Goal: Task Accomplishment & Management: Use online tool/utility

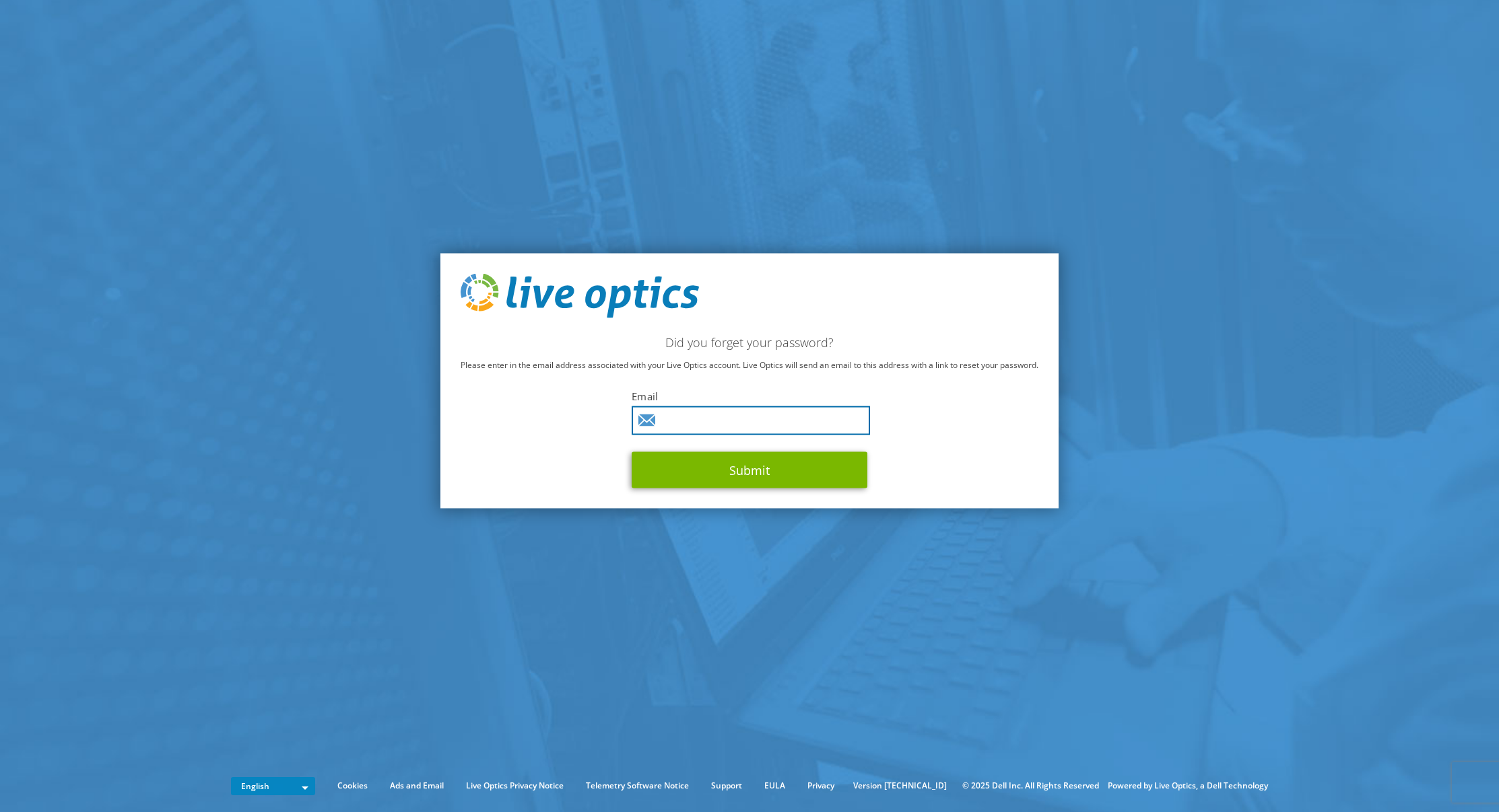
click at [744, 427] on input "text" at bounding box center [750, 420] width 238 height 29
type input "kevin.bass@dzsolutions.com"
click at [631, 452] on button "Submit" at bounding box center [749, 470] width 235 height 36
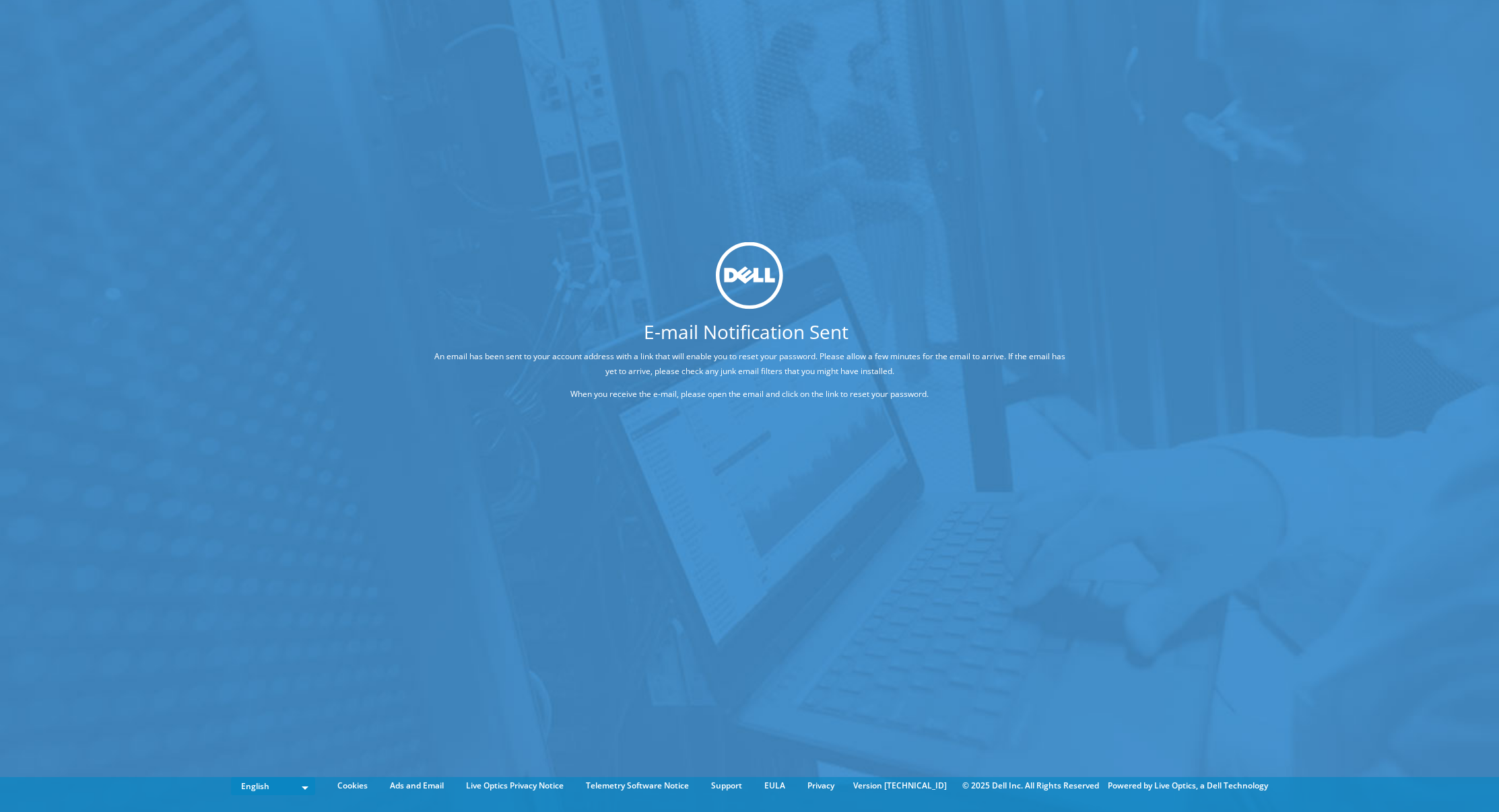
click at [463, 240] on div "E-mail Notification Sent An email has been sent to your account address with a …" at bounding box center [749, 386] width 1499 height 772
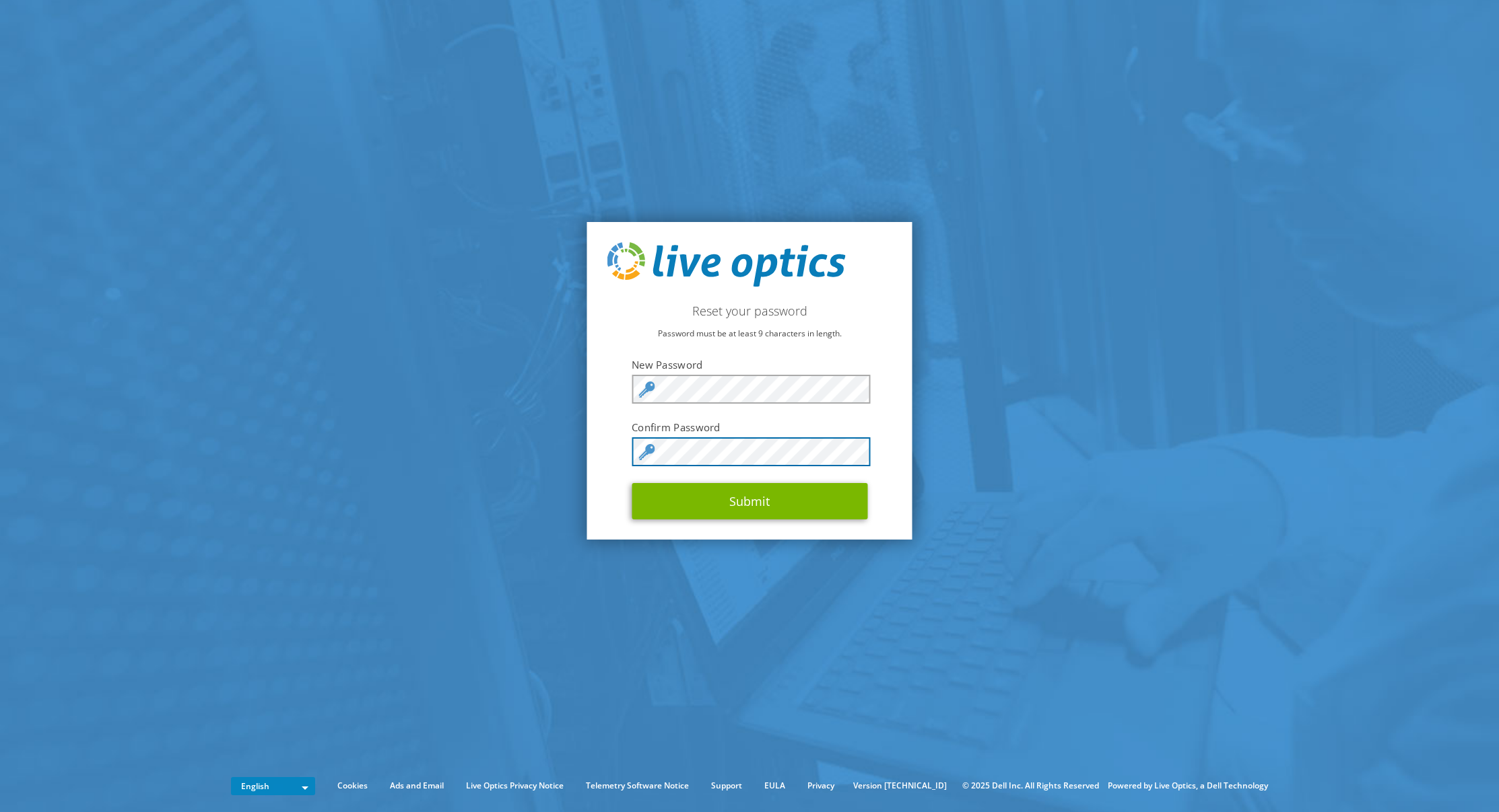
click at [631, 483] on button "Submit" at bounding box center [749, 502] width 235 height 36
click at [1076, 429] on section "Reset your password Password must be at least 9 characters in length. New Passw…" at bounding box center [749, 381] width 1499 height 762
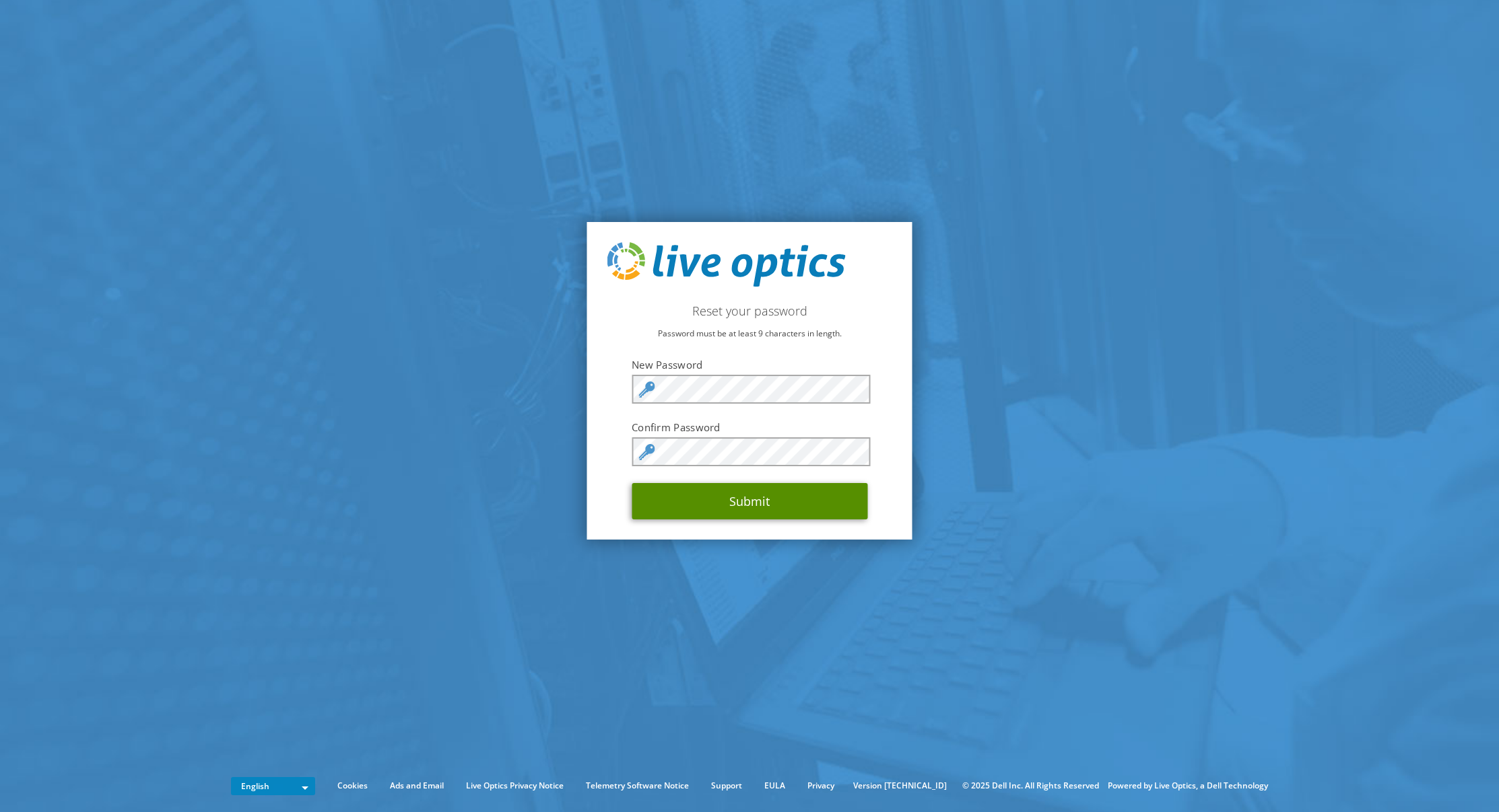
click at [819, 515] on button "Submit" at bounding box center [749, 502] width 235 height 36
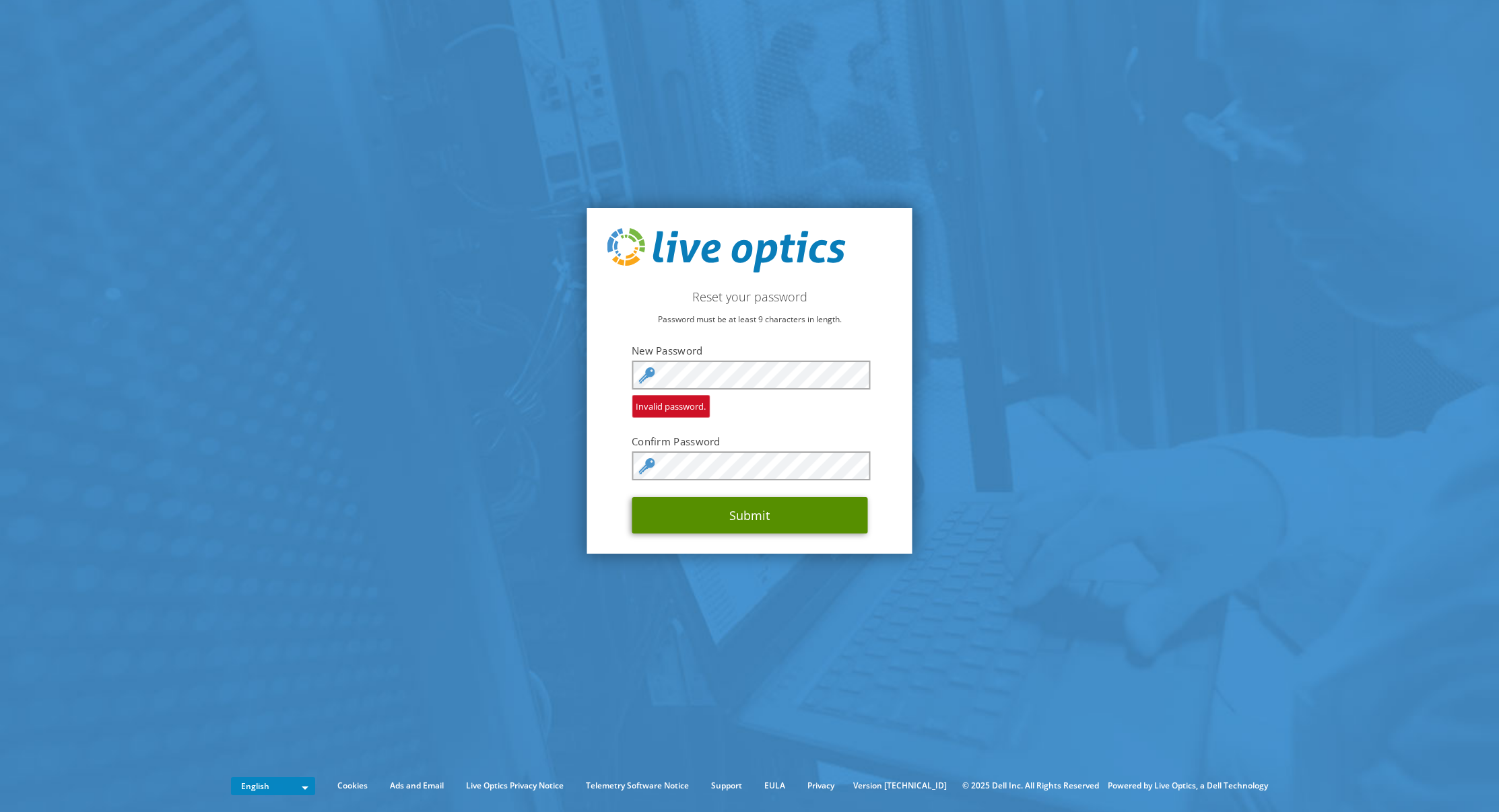
click at [729, 524] on button "Submit" at bounding box center [749, 515] width 235 height 36
click at [749, 522] on button "Submit" at bounding box center [749, 515] width 235 height 36
click at [710, 359] on form "New Password Invalid password. Confirm Password Submit" at bounding box center [749, 439] width 235 height 190
click at [746, 512] on button "Submit" at bounding box center [749, 515] width 235 height 36
click at [720, 199] on section "Reset your password Password must be at least 9 characters in length. New Passw…" at bounding box center [749, 381] width 1499 height 762
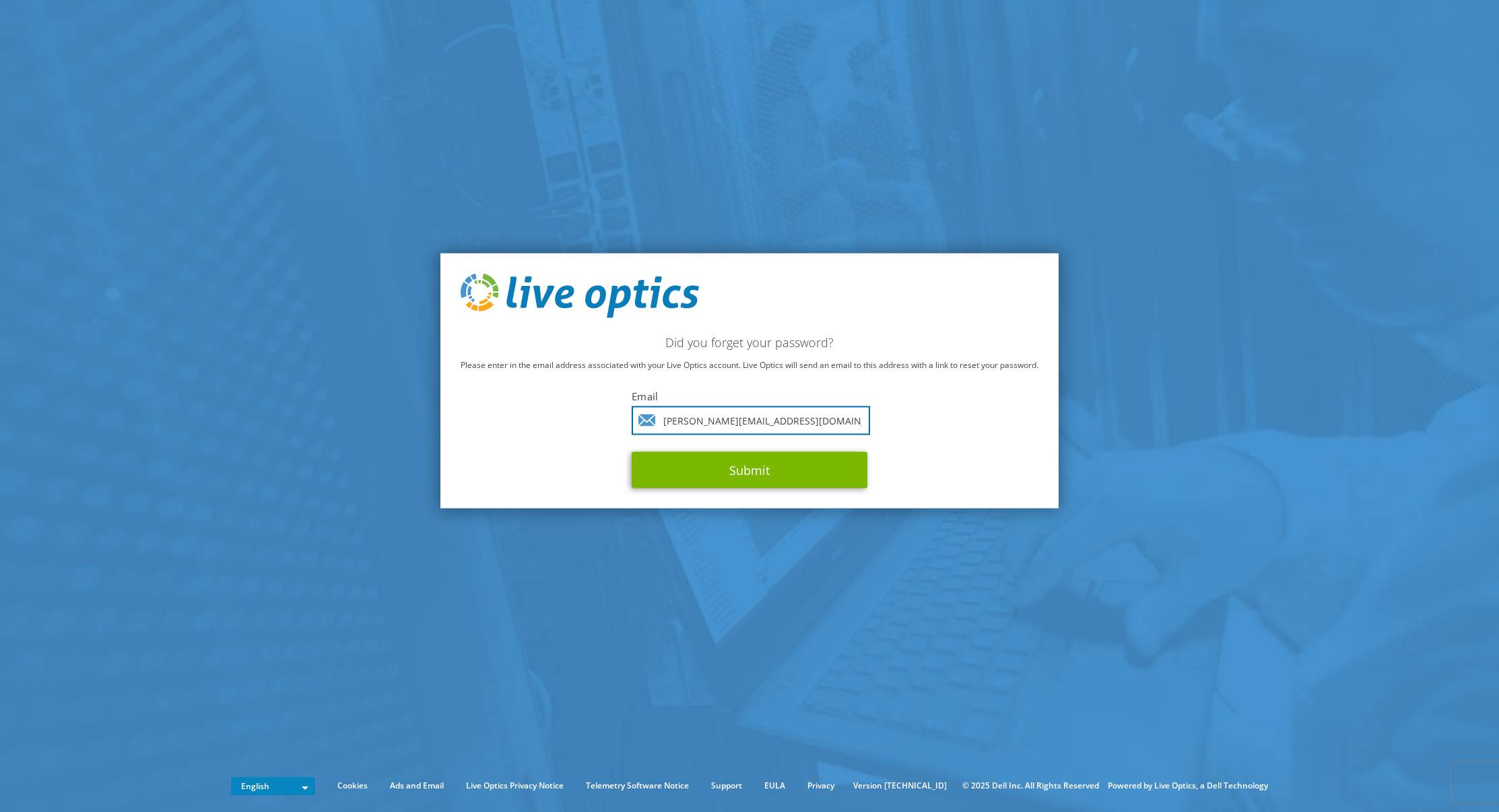
type input "[PERSON_NAME][EMAIL_ADDRESS][DOMAIN_NAME]"
click at [745, 475] on button "Submit" at bounding box center [749, 470] width 235 height 36
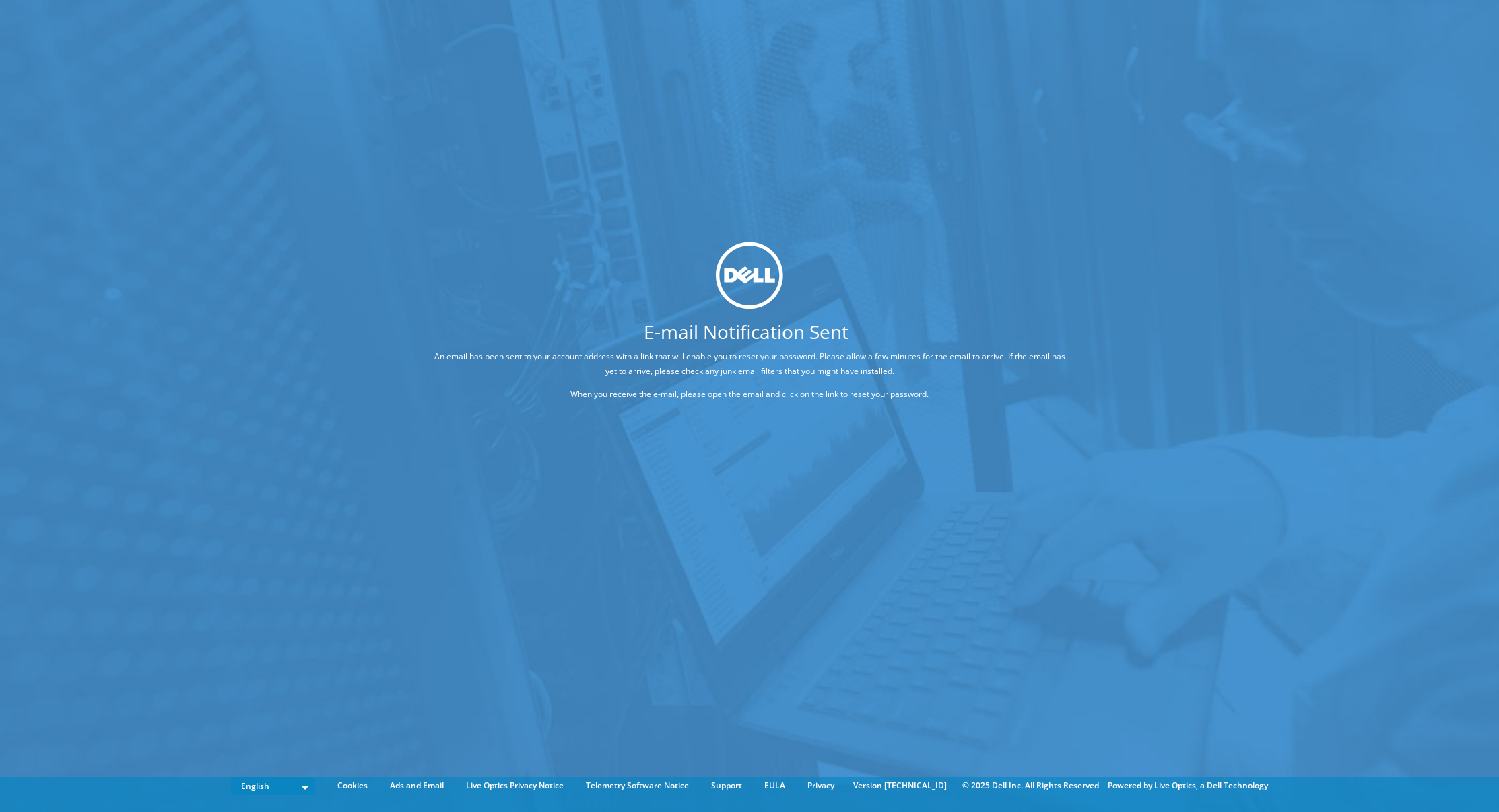
click at [616, 279] on div at bounding box center [750, 275] width 741 height 67
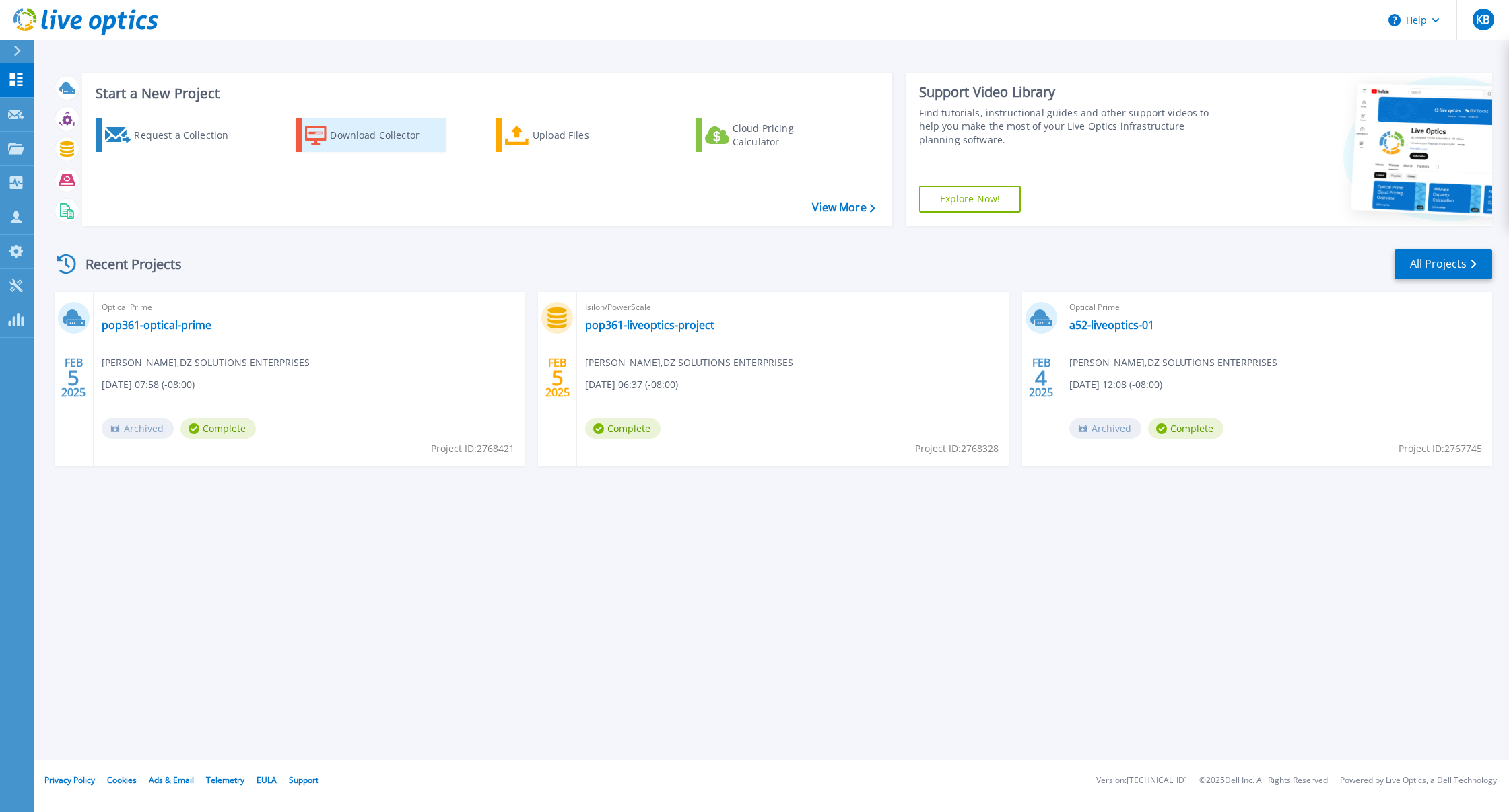
click at [379, 141] on div "Download Collector" at bounding box center [383, 136] width 108 height 27
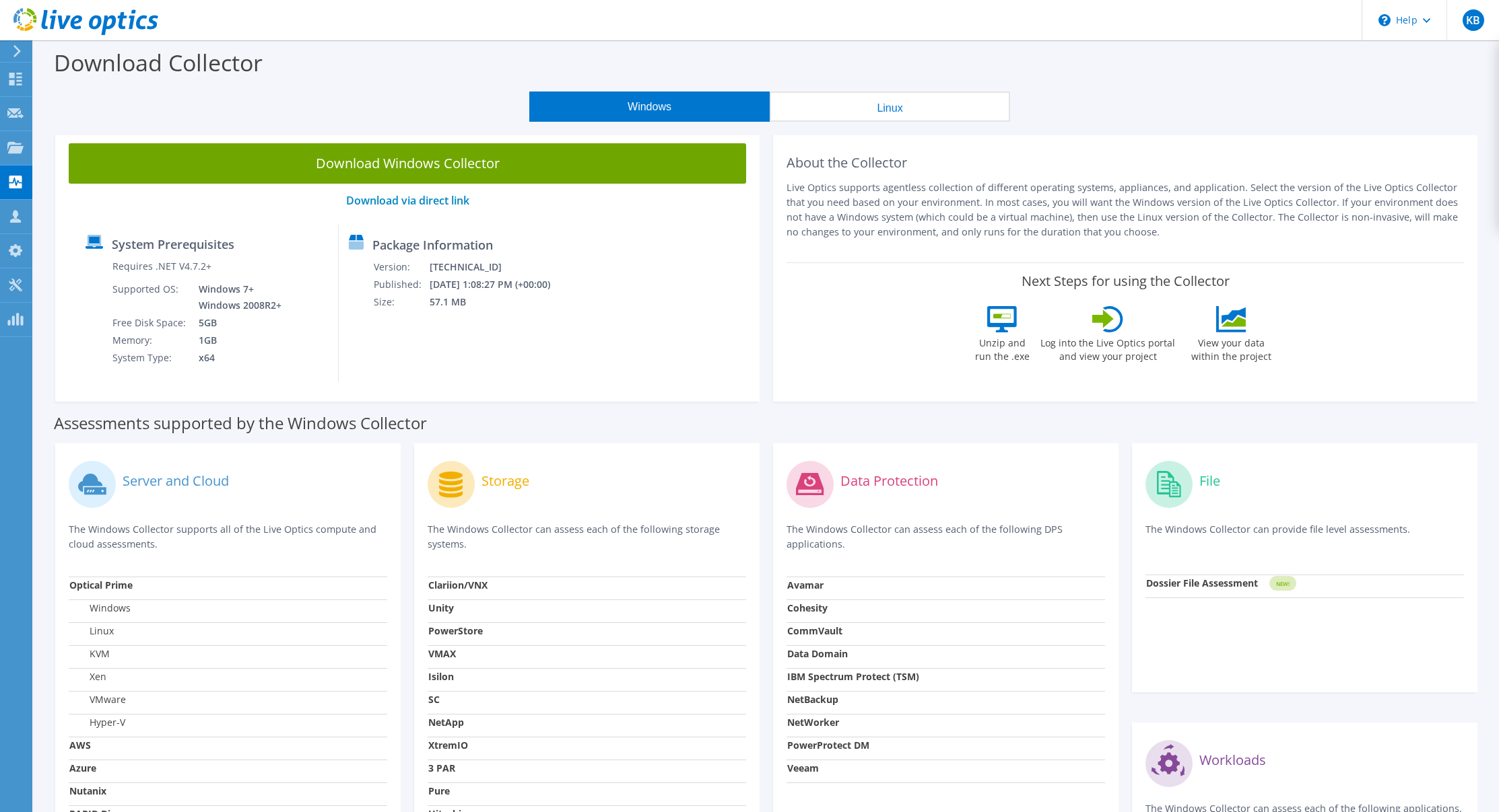
click at [860, 114] on button "Linux" at bounding box center [889, 106] width 240 height 30
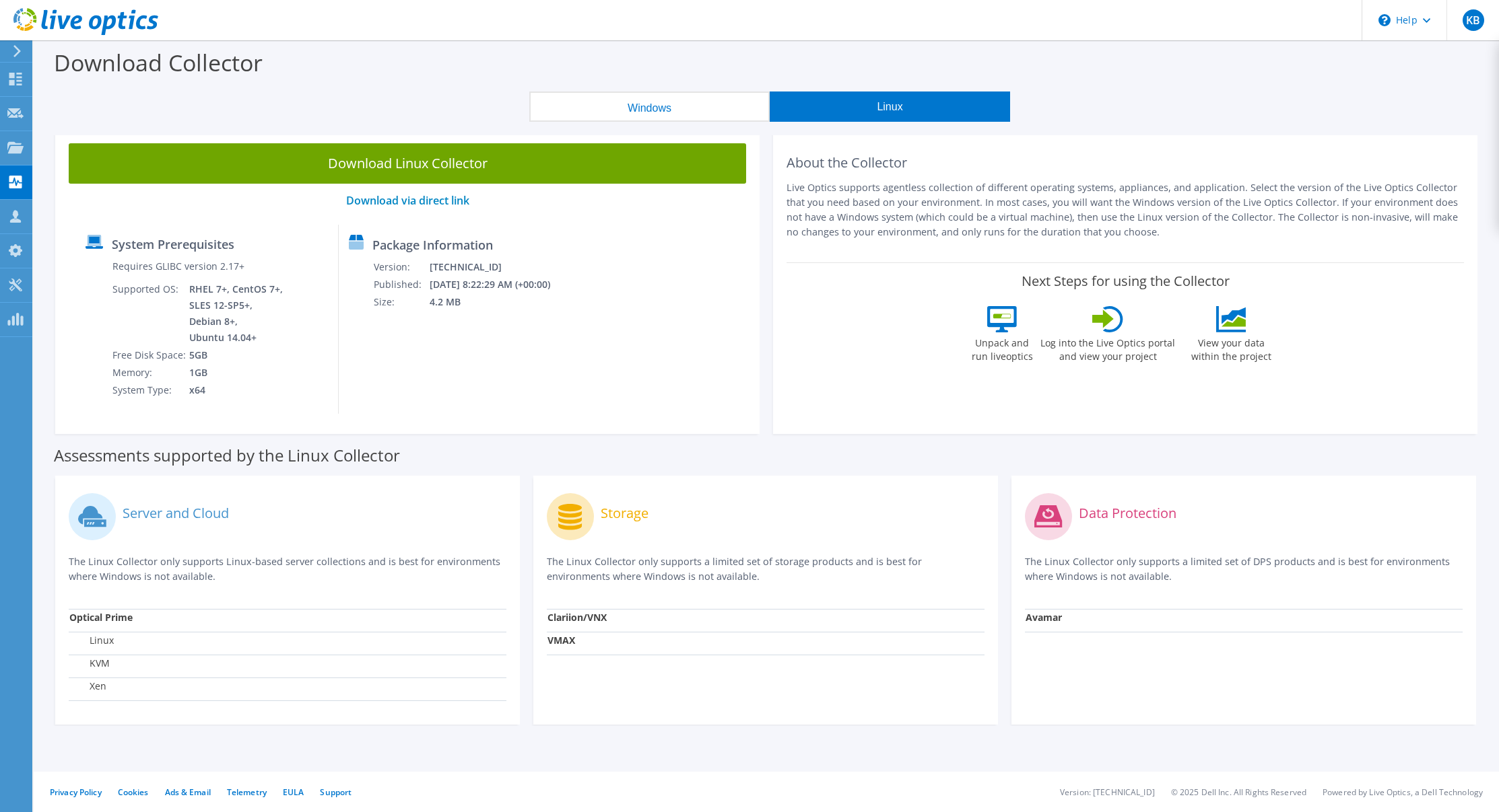
click at [732, 111] on button "Windows" at bounding box center [649, 106] width 240 height 30
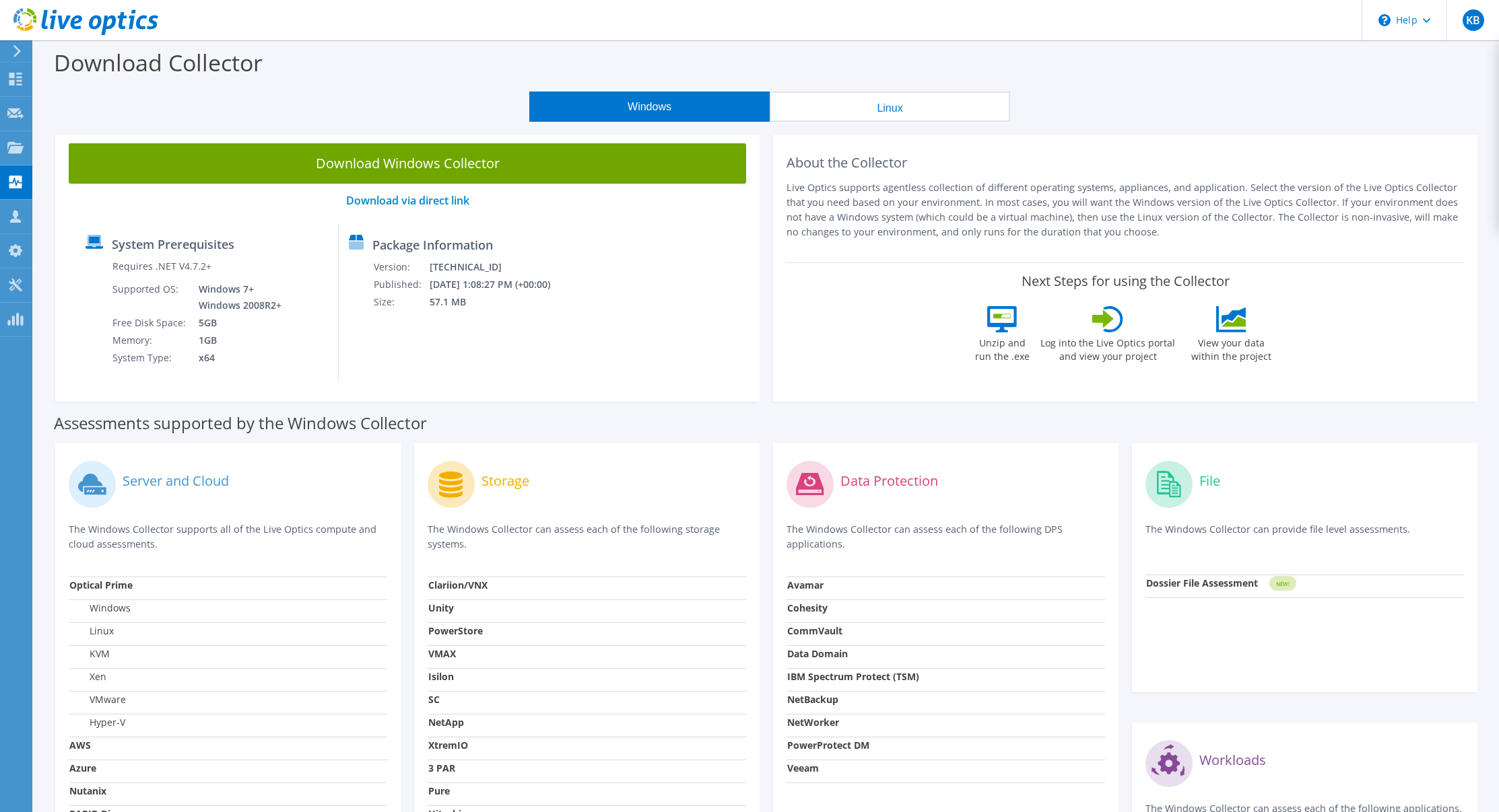
click at [844, 111] on button "Linux" at bounding box center [889, 106] width 240 height 30
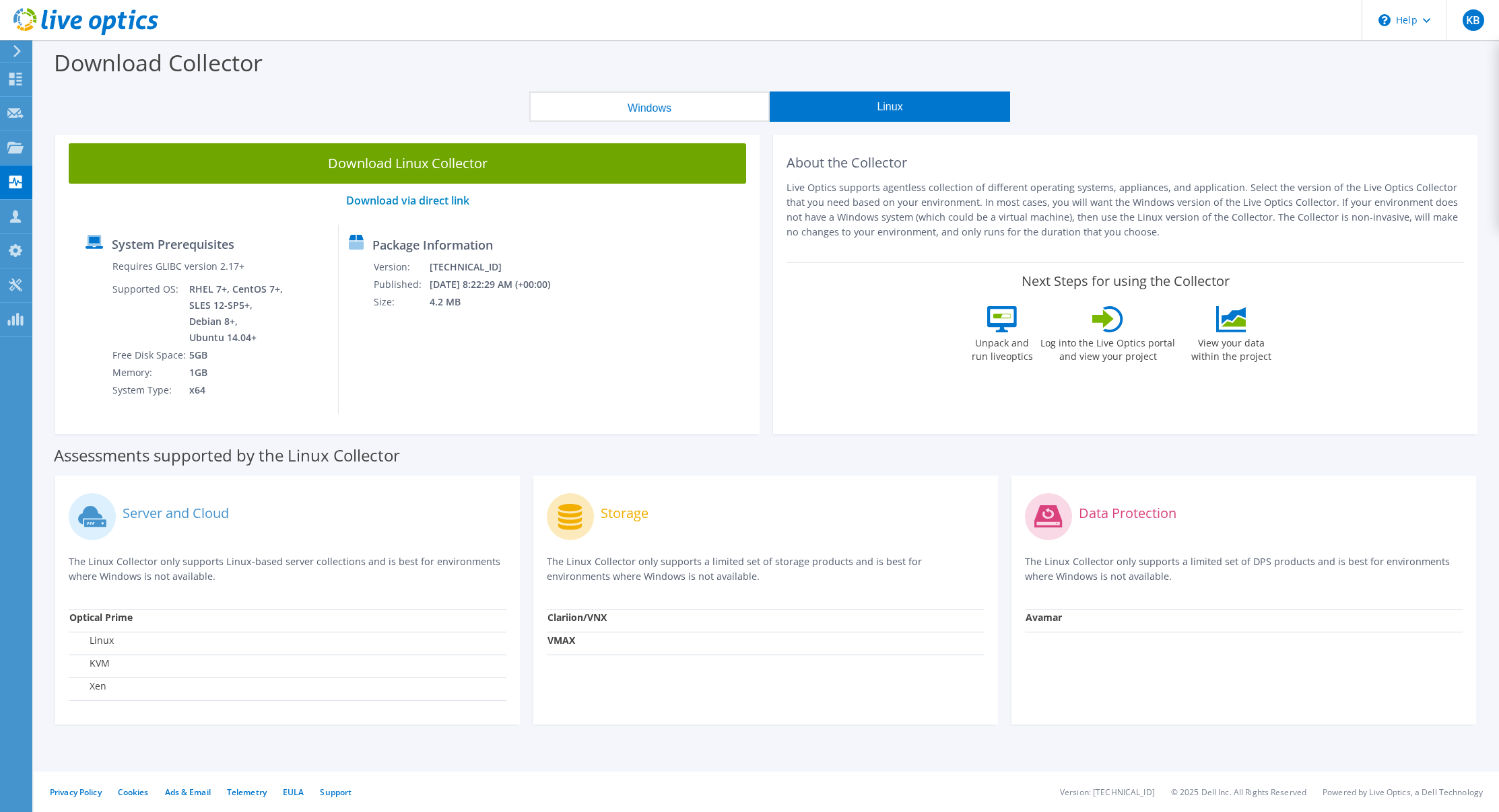
click at [629, 113] on button "Windows" at bounding box center [649, 106] width 240 height 30
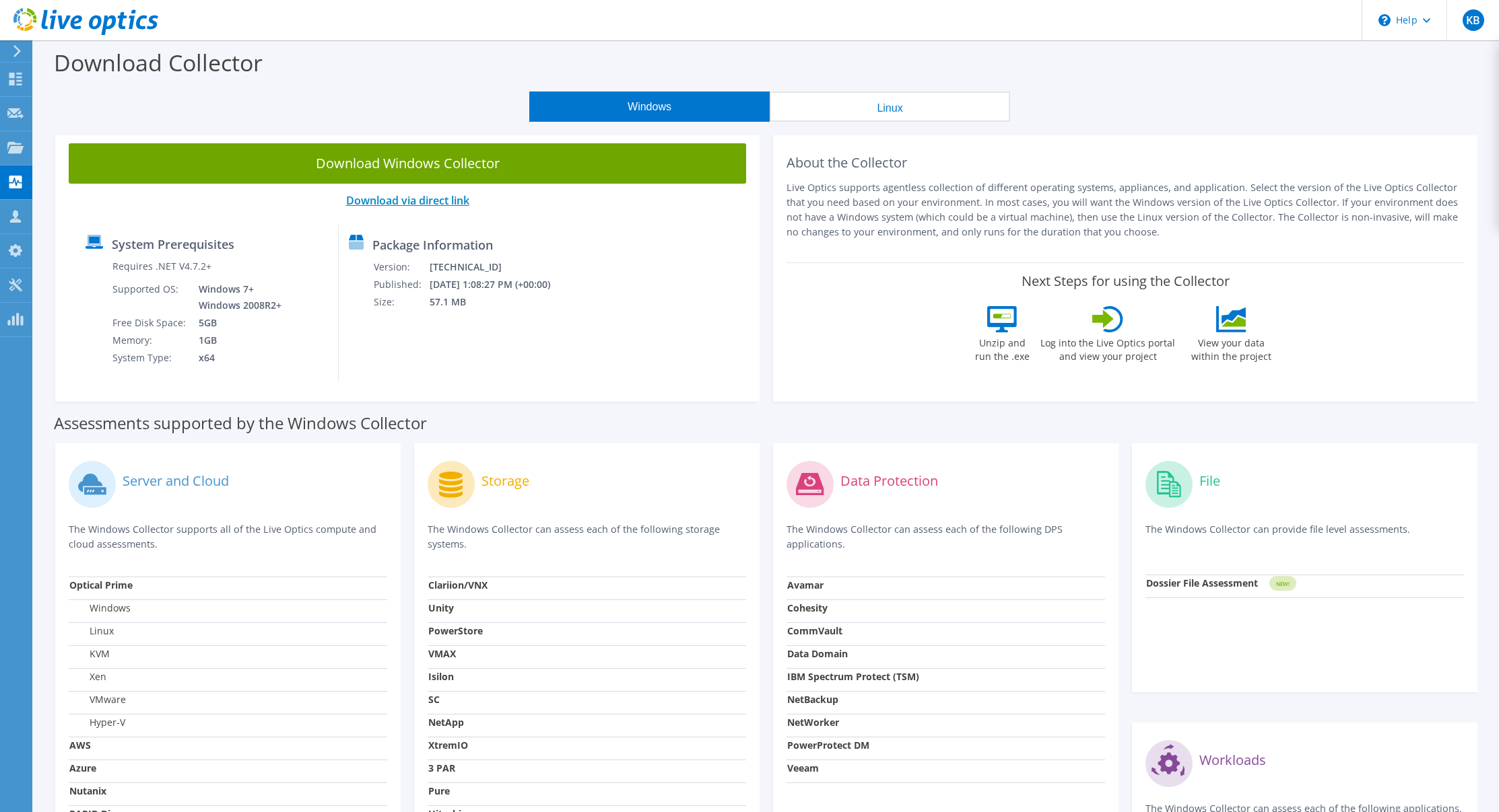
click at [437, 202] on link "Download via direct link" at bounding box center [408, 200] width 123 height 14
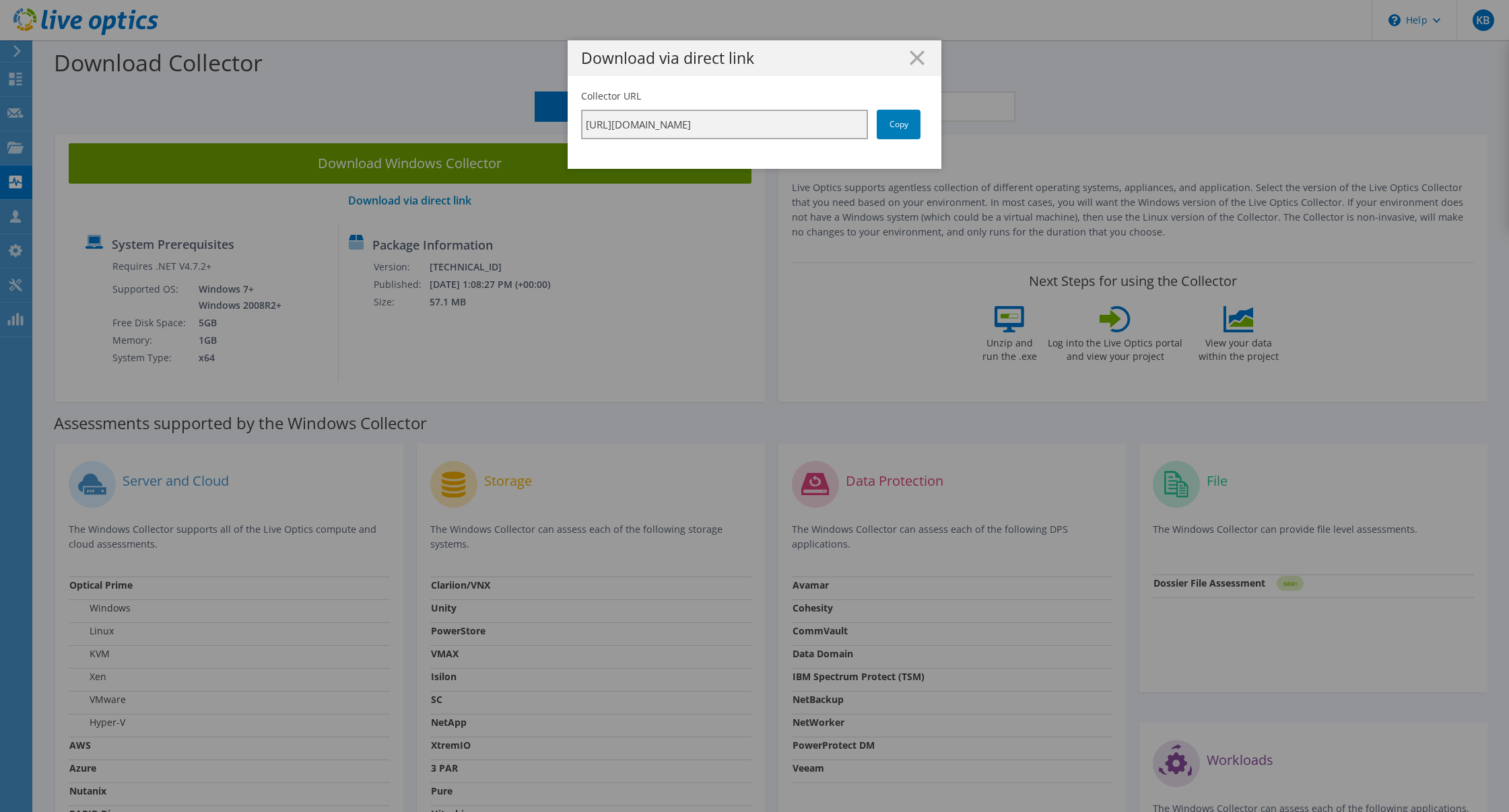
click at [762, 125] on input "https://app.liveoptics.com/collector/direct?request=c3789b94-82c5-4724-9e5a-2fe…" at bounding box center [725, 124] width 287 height 30
click at [897, 130] on link "Copy" at bounding box center [899, 124] width 43 height 30
click at [910, 59] on icon at bounding box center [918, 58] width 14 height 14
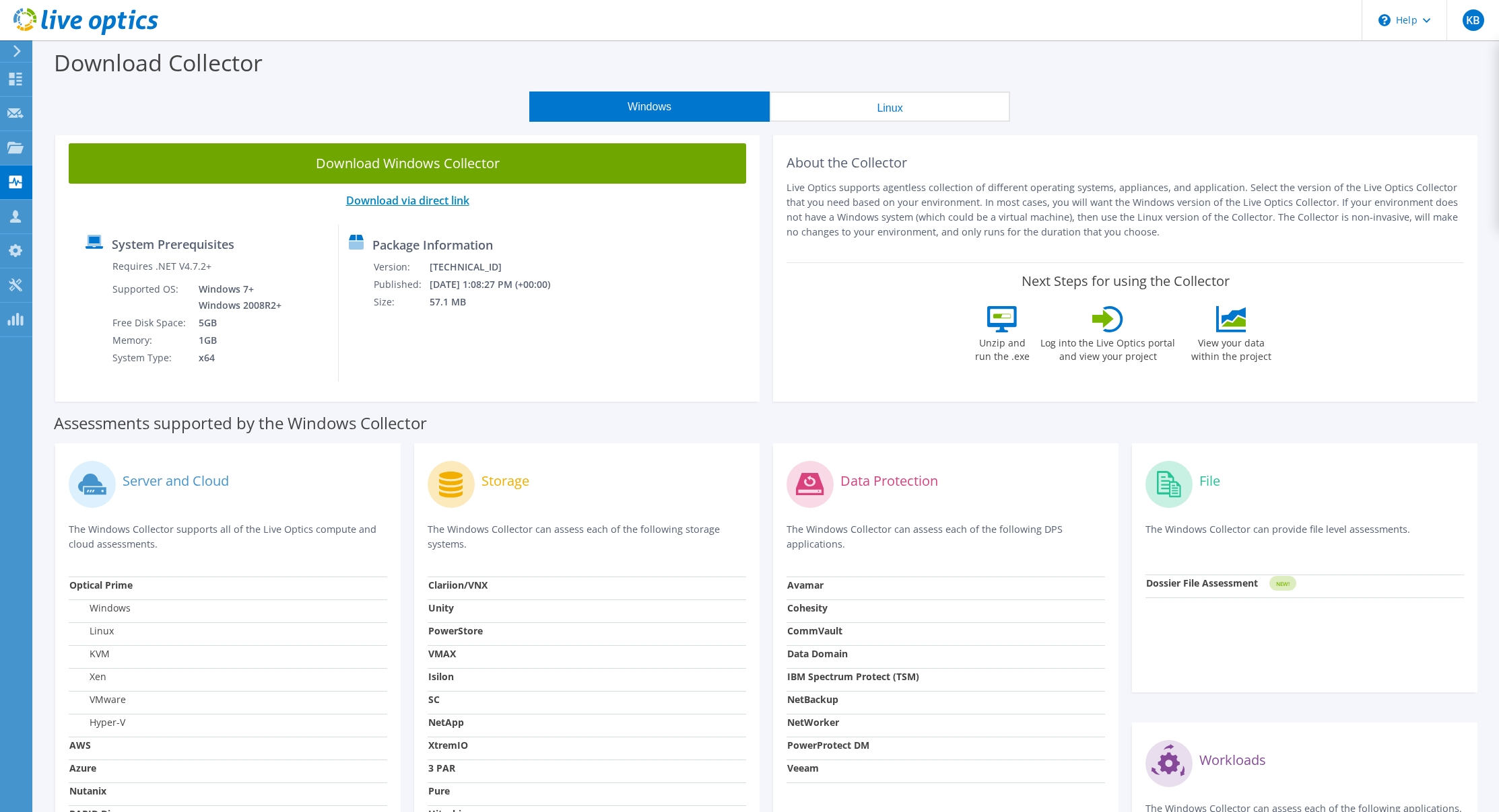
click at [440, 198] on link "Download via direct link" at bounding box center [408, 200] width 123 height 14
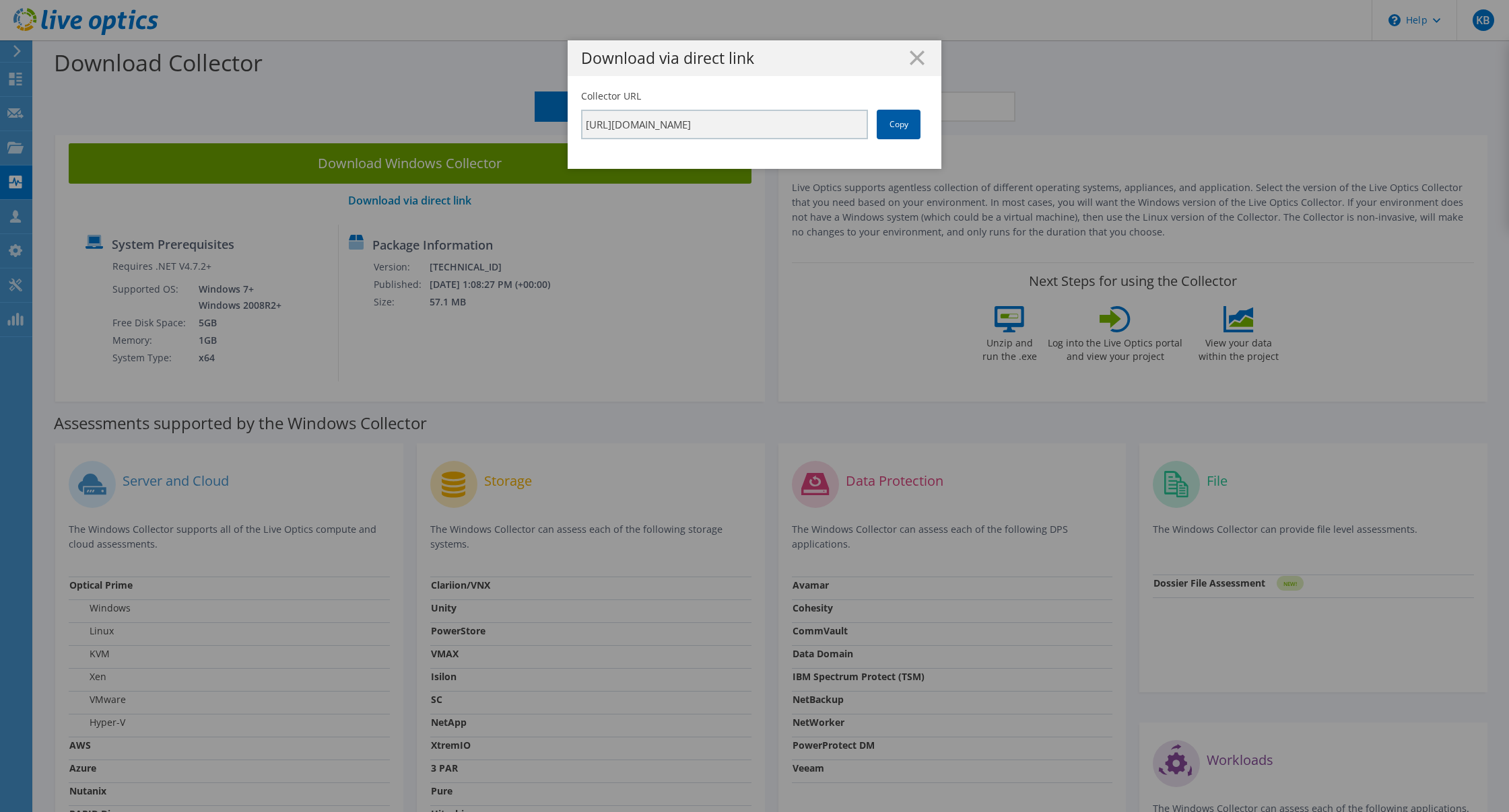
click at [891, 125] on link "Copy" at bounding box center [899, 124] width 43 height 30
click at [916, 51] on icon at bounding box center [918, 58] width 14 height 14
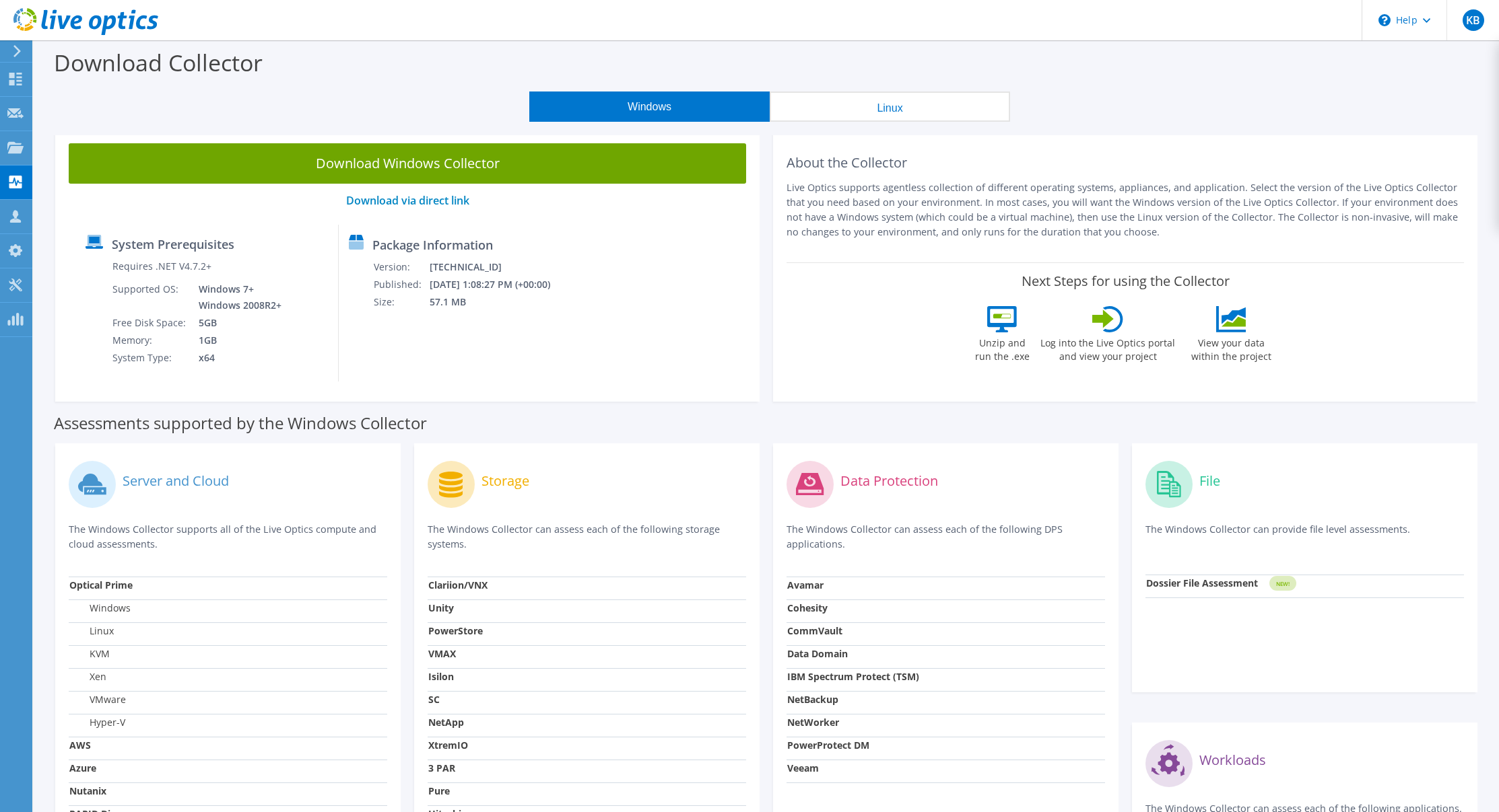
click at [856, 111] on button "Linux" at bounding box center [889, 106] width 240 height 30
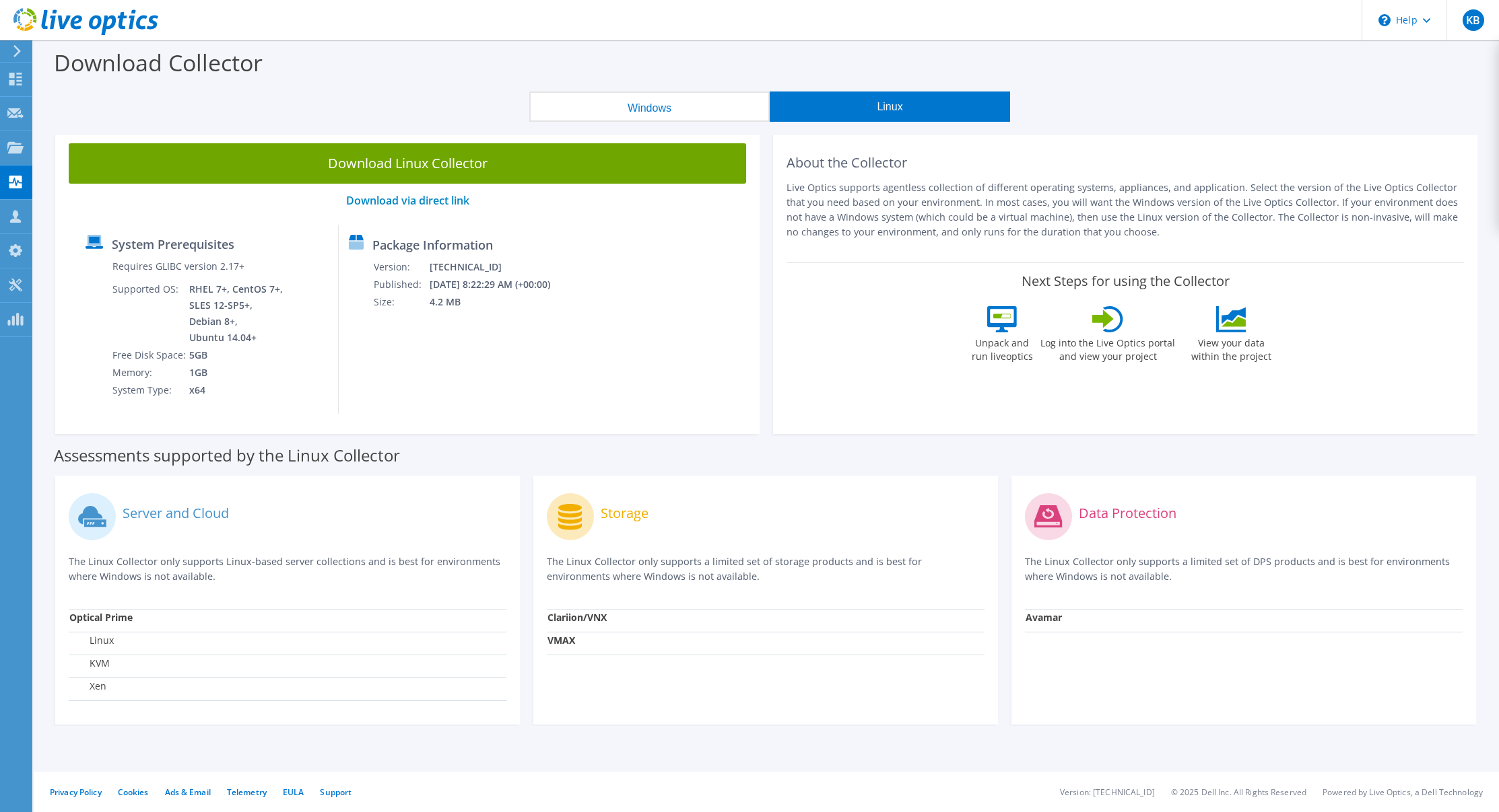
click at [626, 95] on button "Windows" at bounding box center [649, 106] width 240 height 30
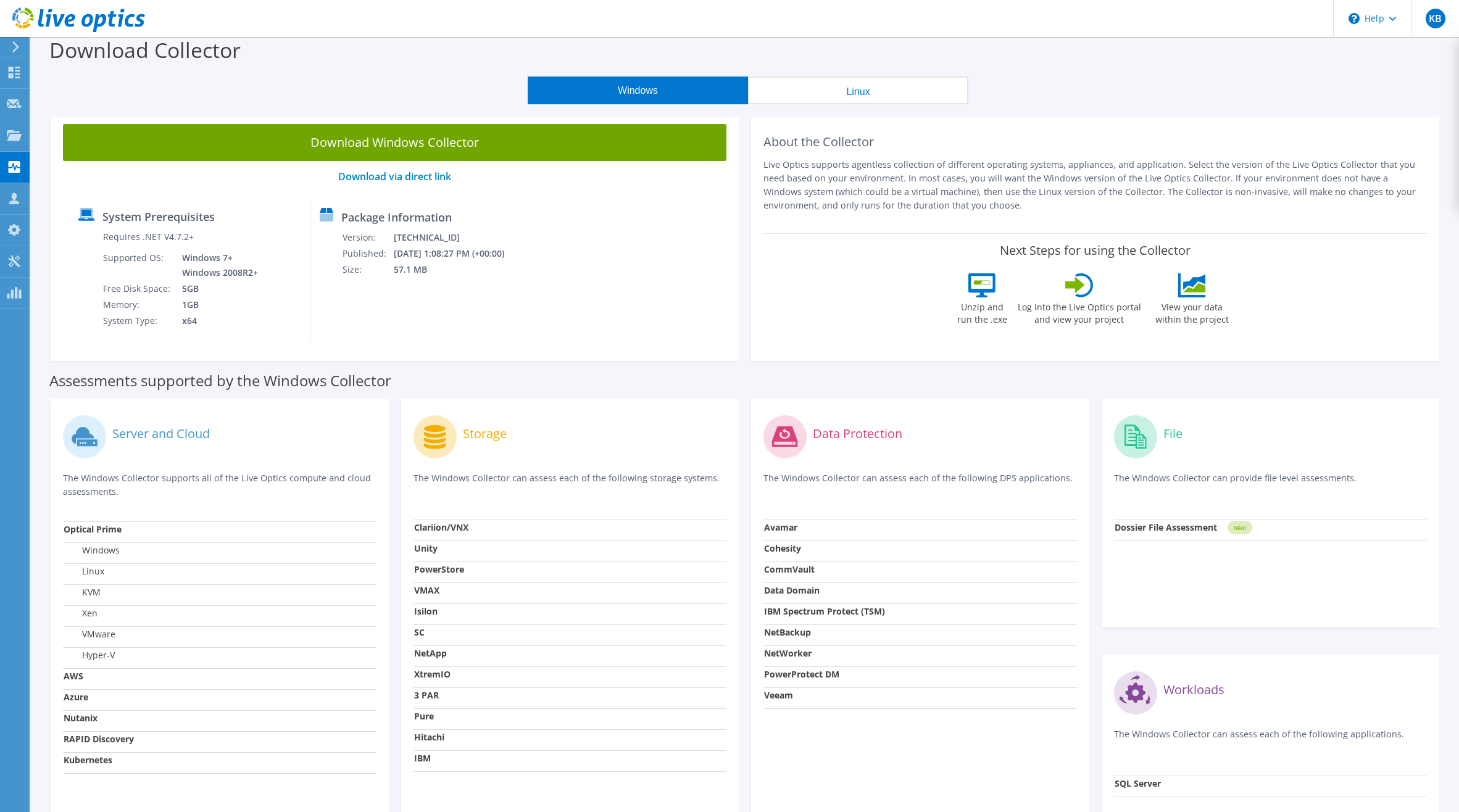
scroll to position [8, 0]
click at [832, 93] on button "Linux" at bounding box center [857, 89] width 220 height 27
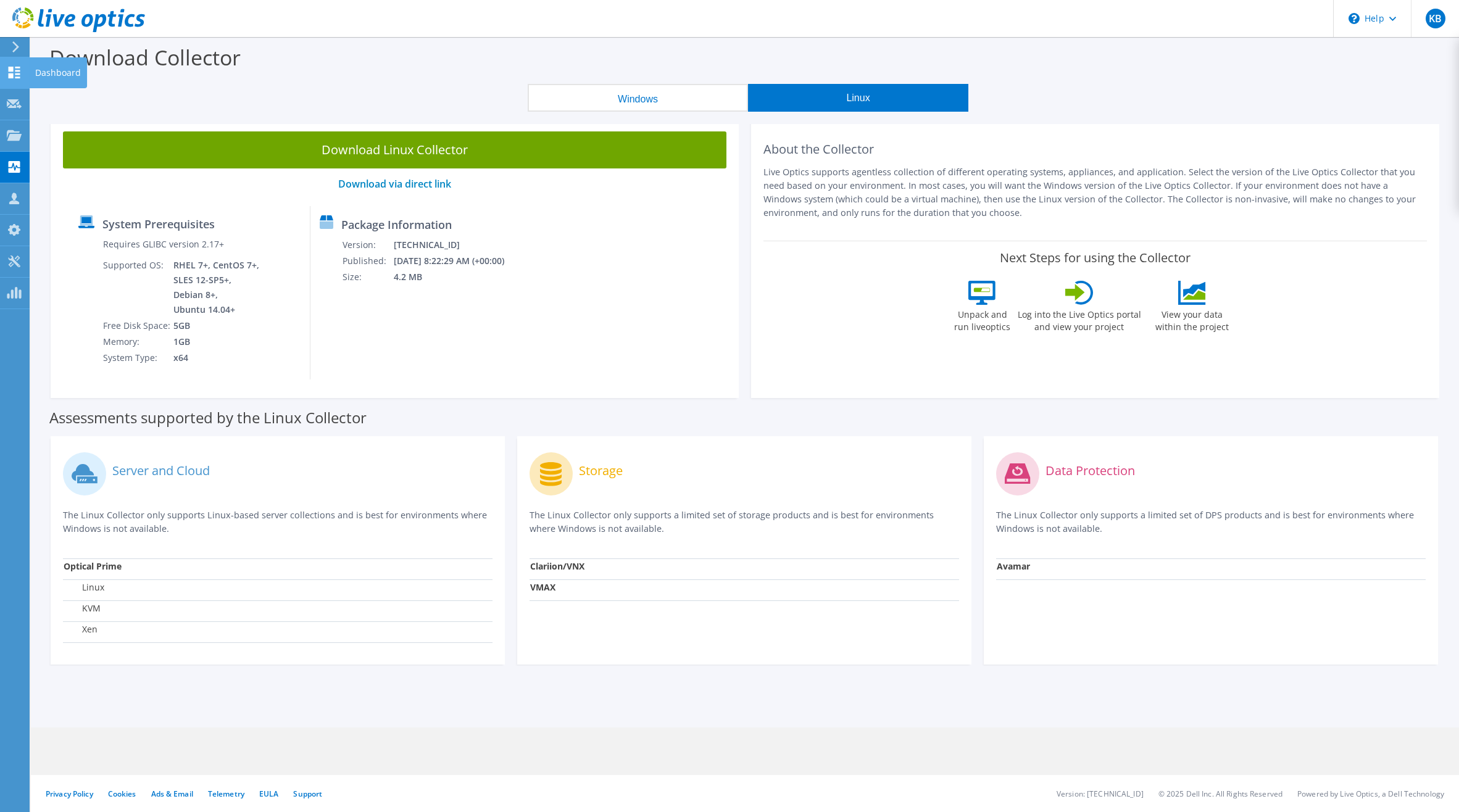
click at [8, 73] on icon at bounding box center [14, 72] width 15 height 12
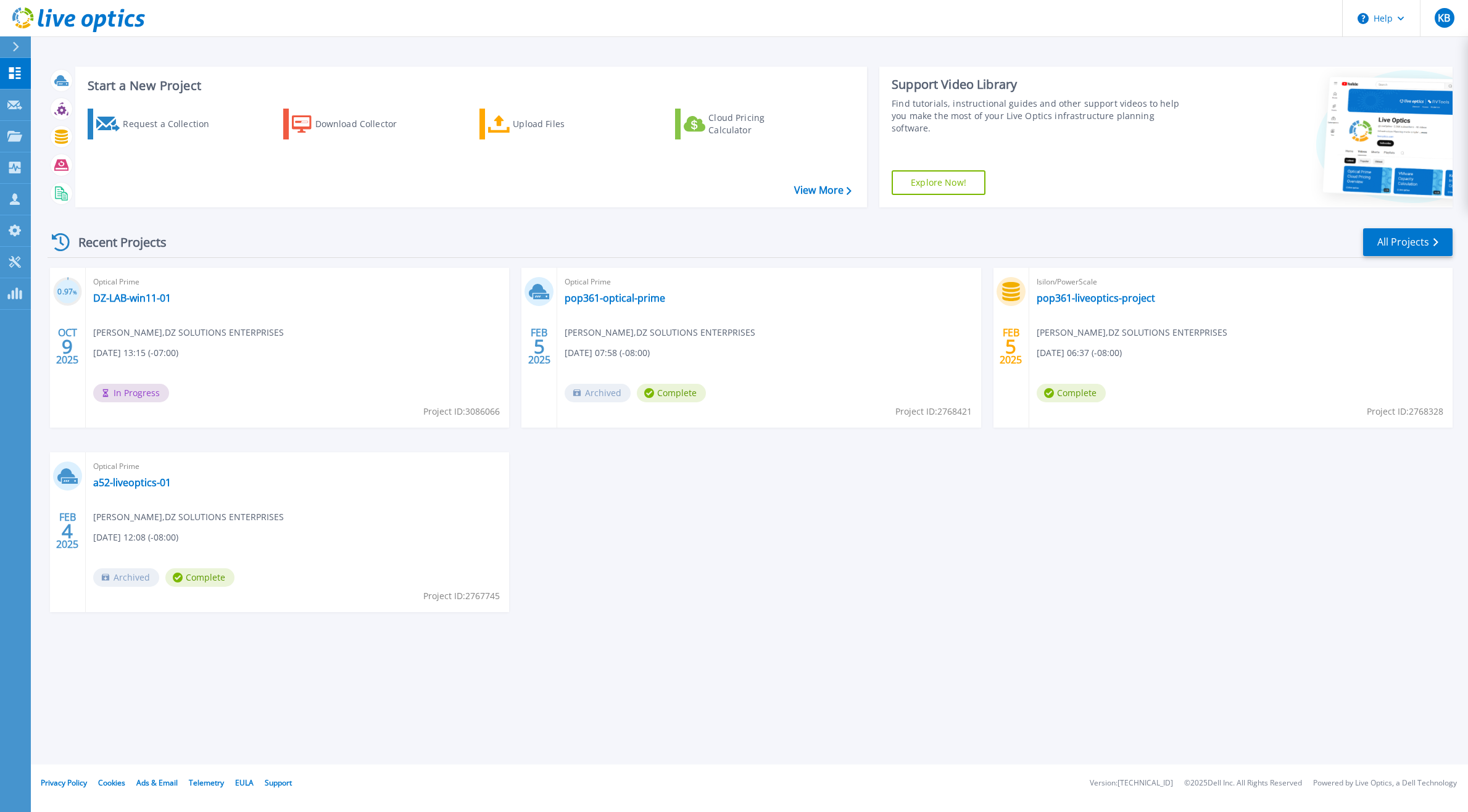
click at [650, 353] on span "[DATE] 07:58 (-08:00)" at bounding box center [607, 353] width 85 height 13
click at [611, 299] on link "pop361-optical-prime" at bounding box center [614, 298] width 100 height 12
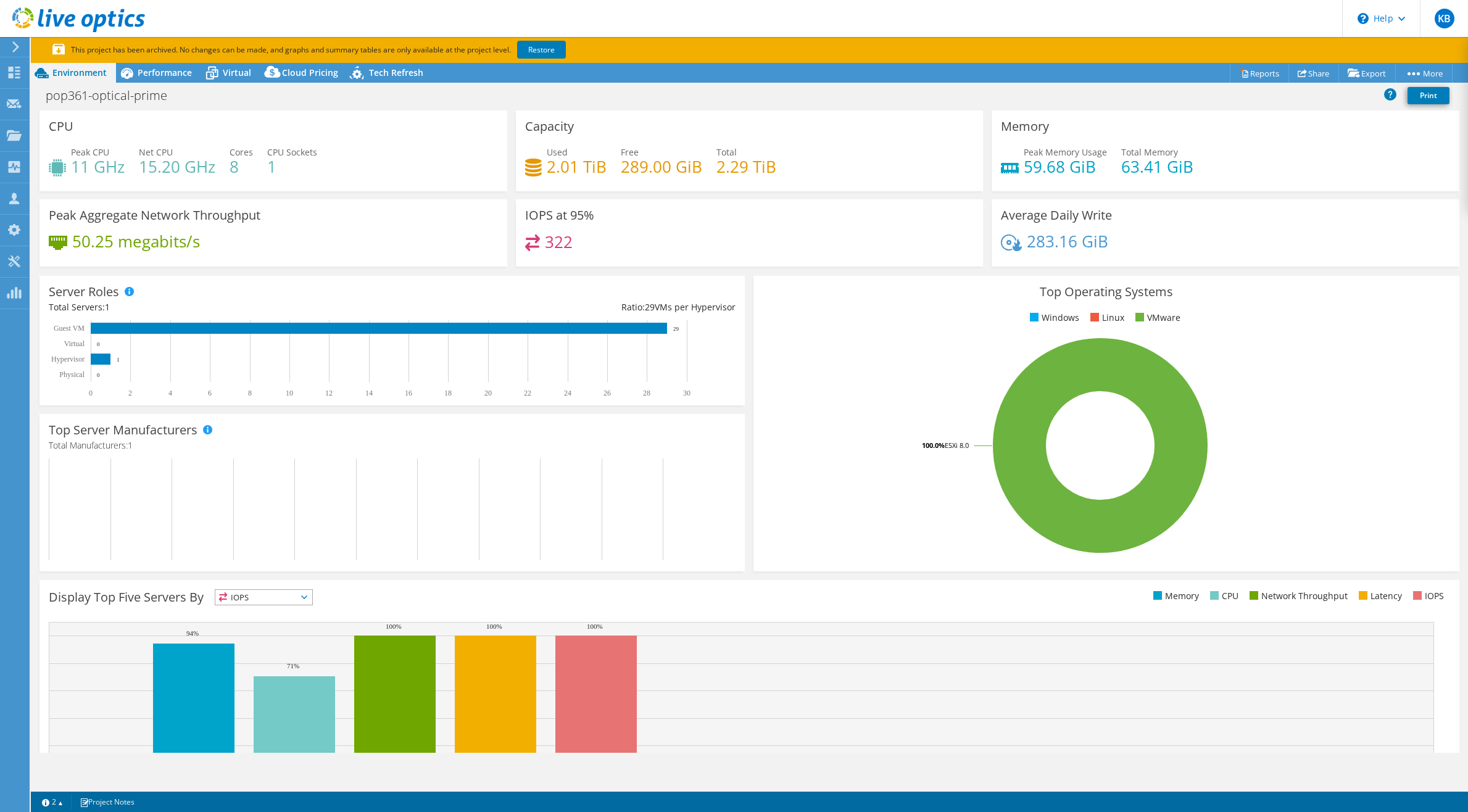
scroll to position [1, 0]
click at [171, 76] on span "Performance" at bounding box center [164, 72] width 54 height 12
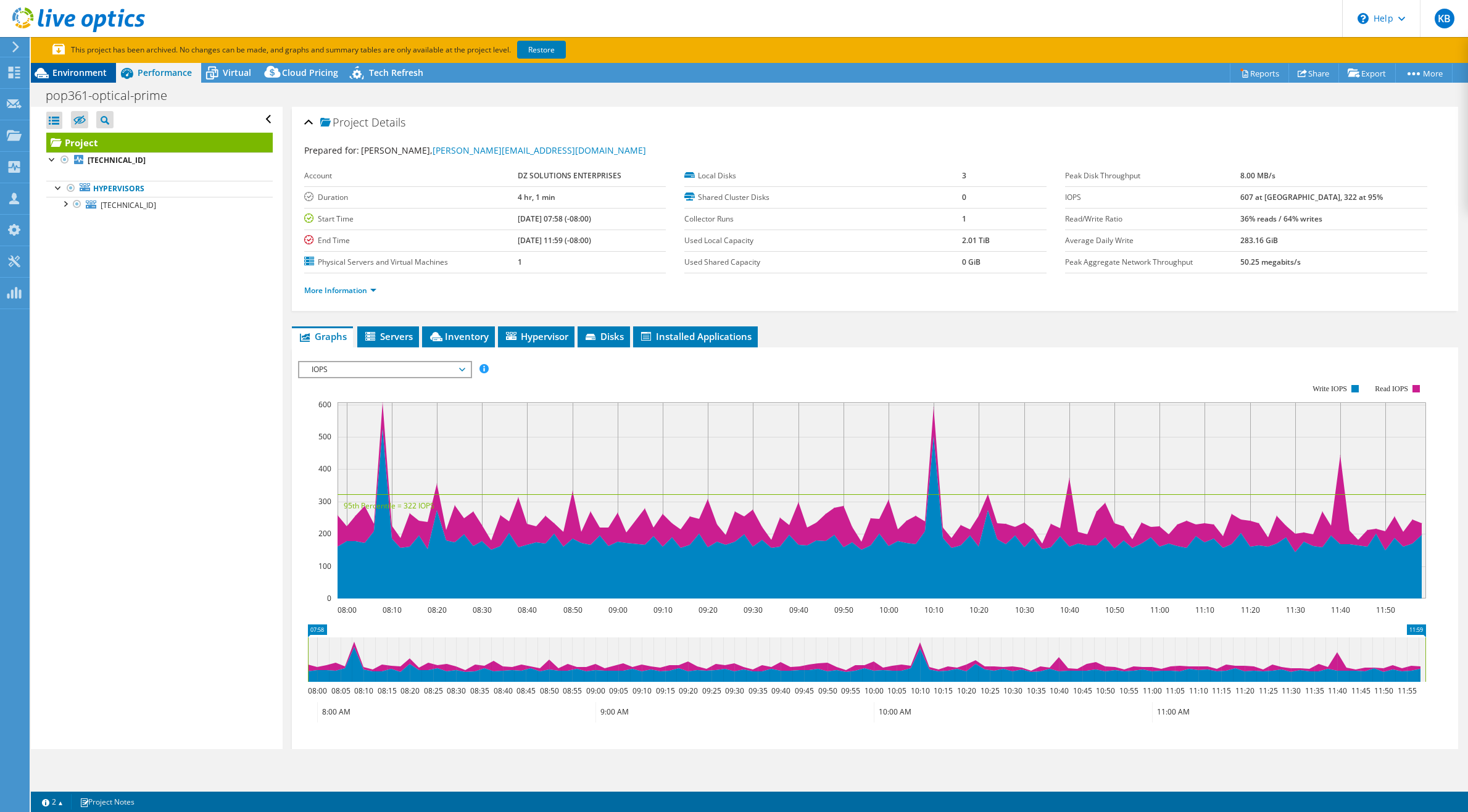
click at [95, 73] on span "Environment" at bounding box center [79, 72] width 54 height 12
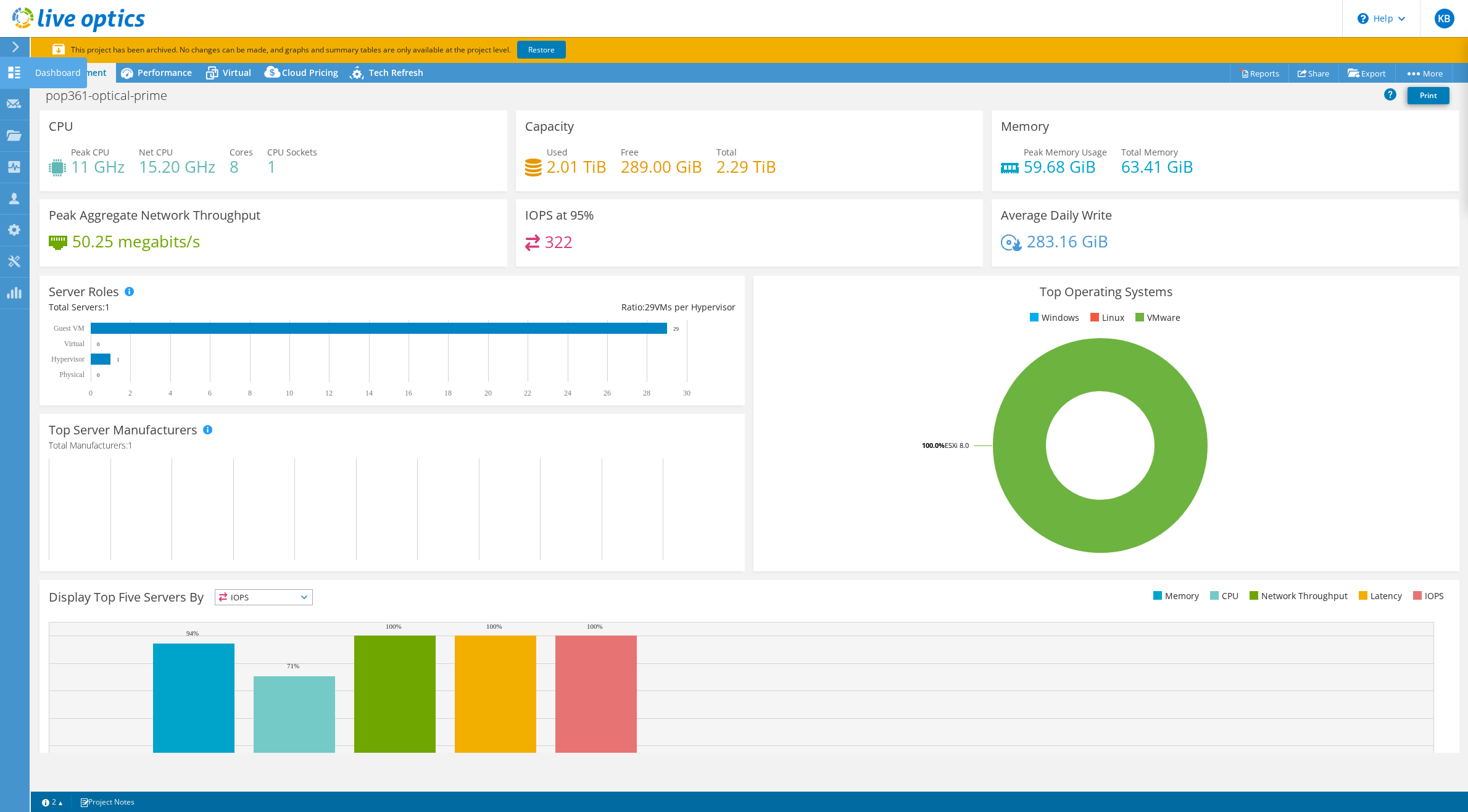
click at [16, 73] on use at bounding box center [14, 72] width 12 height 12
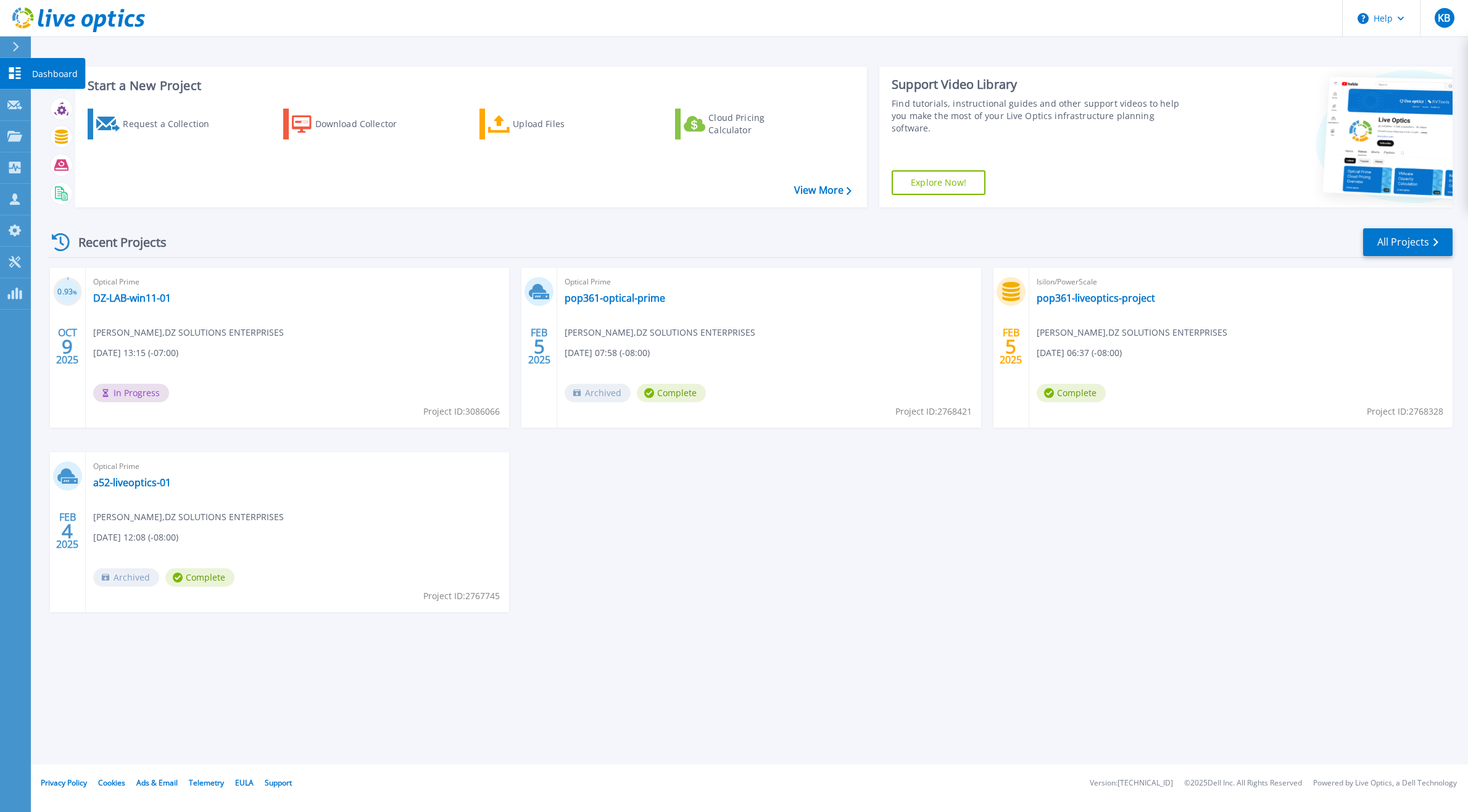
click at [7, 75] on icon at bounding box center [15, 73] width 15 height 12
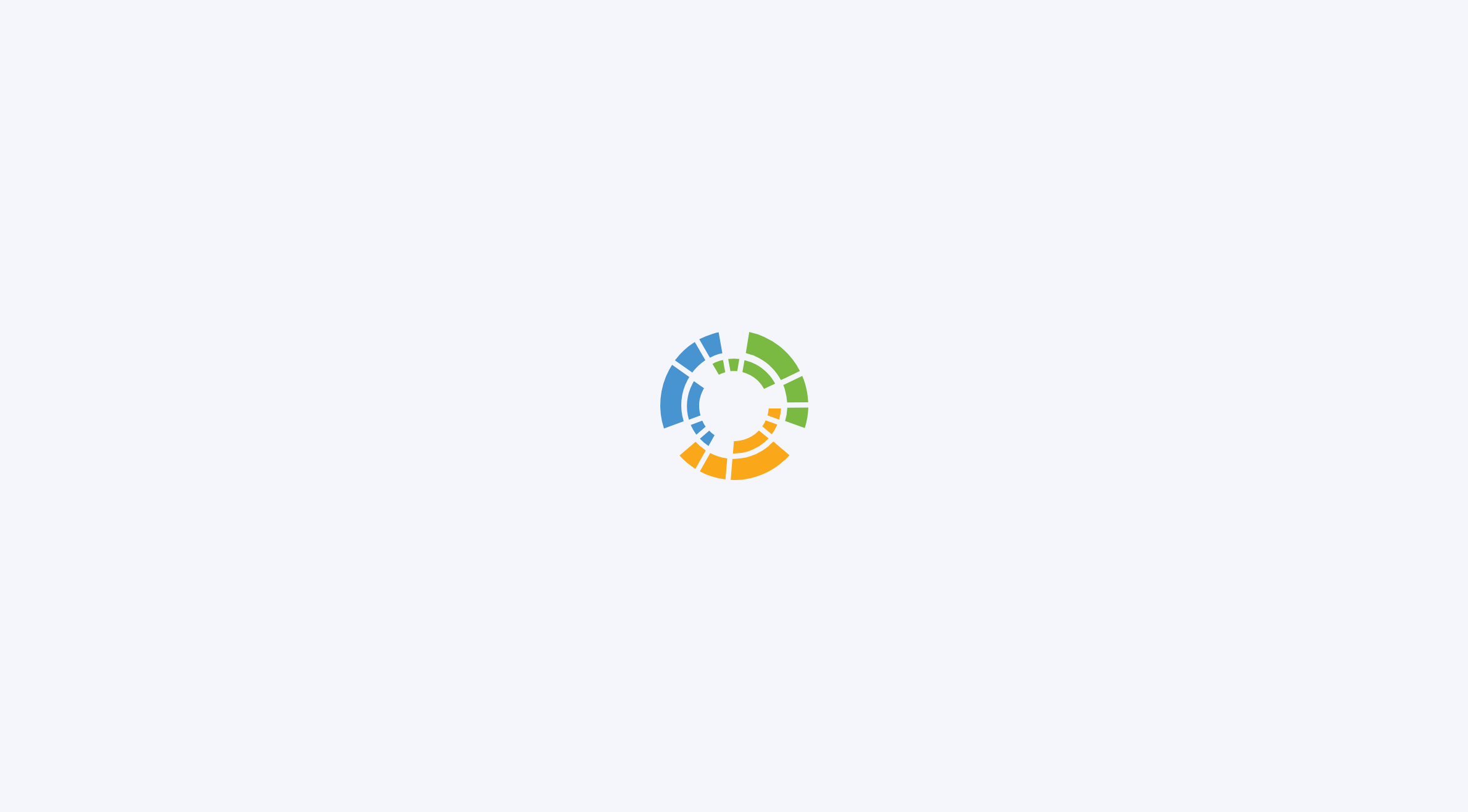
click at [39, 73] on div at bounding box center [734, 406] width 1468 height 812
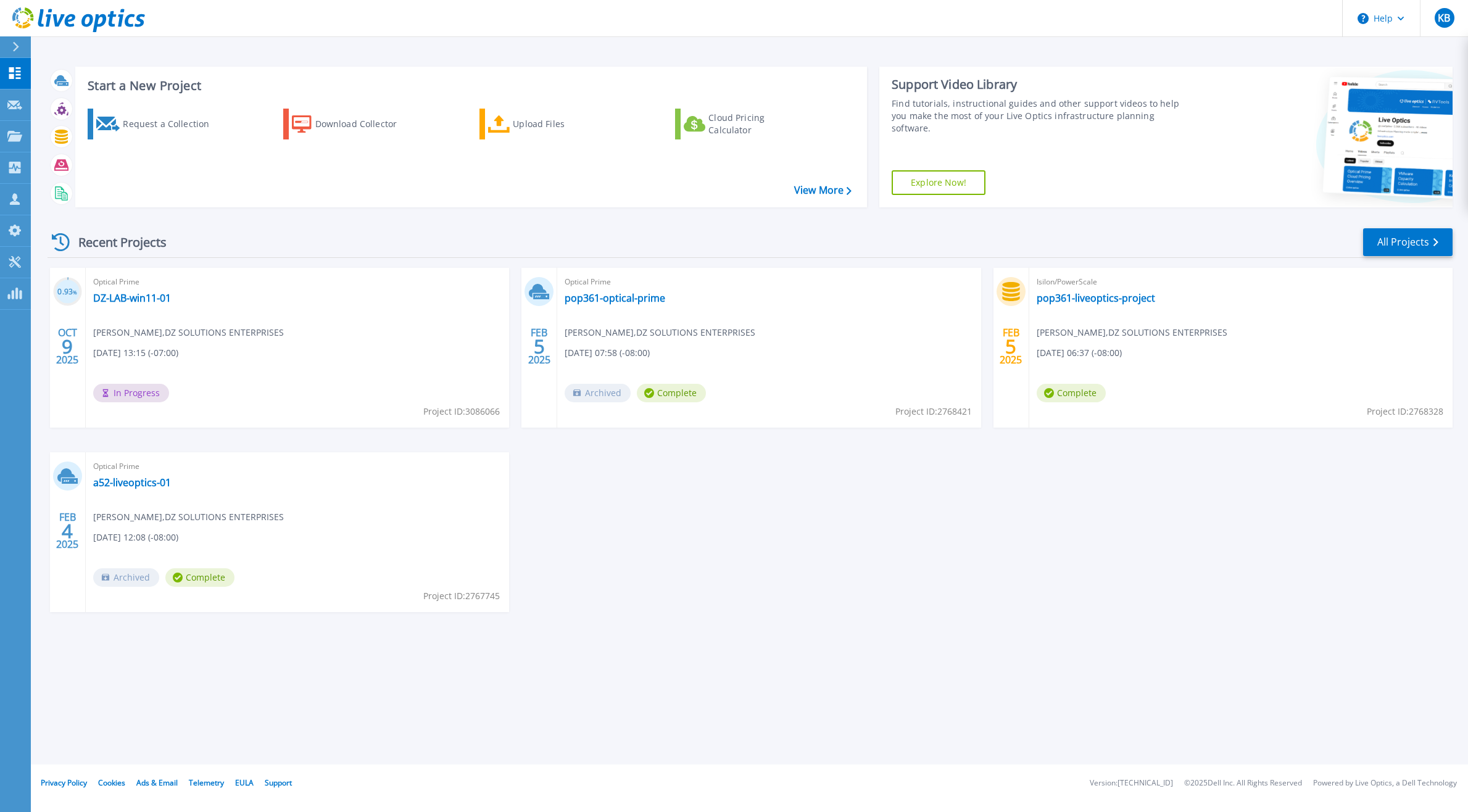
click at [693, 532] on div "0.93 % [DATE] Optical Prime DZ-LAB-win11-01 [PERSON_NAME] , DZ SOLUTIONS ENTERP…" at bounding box center [744, 452] width 1415 height 369
click at [144, 297] on link "DZ-LAB-win11-01" at bounding box center [132, 298] width 78 height 12
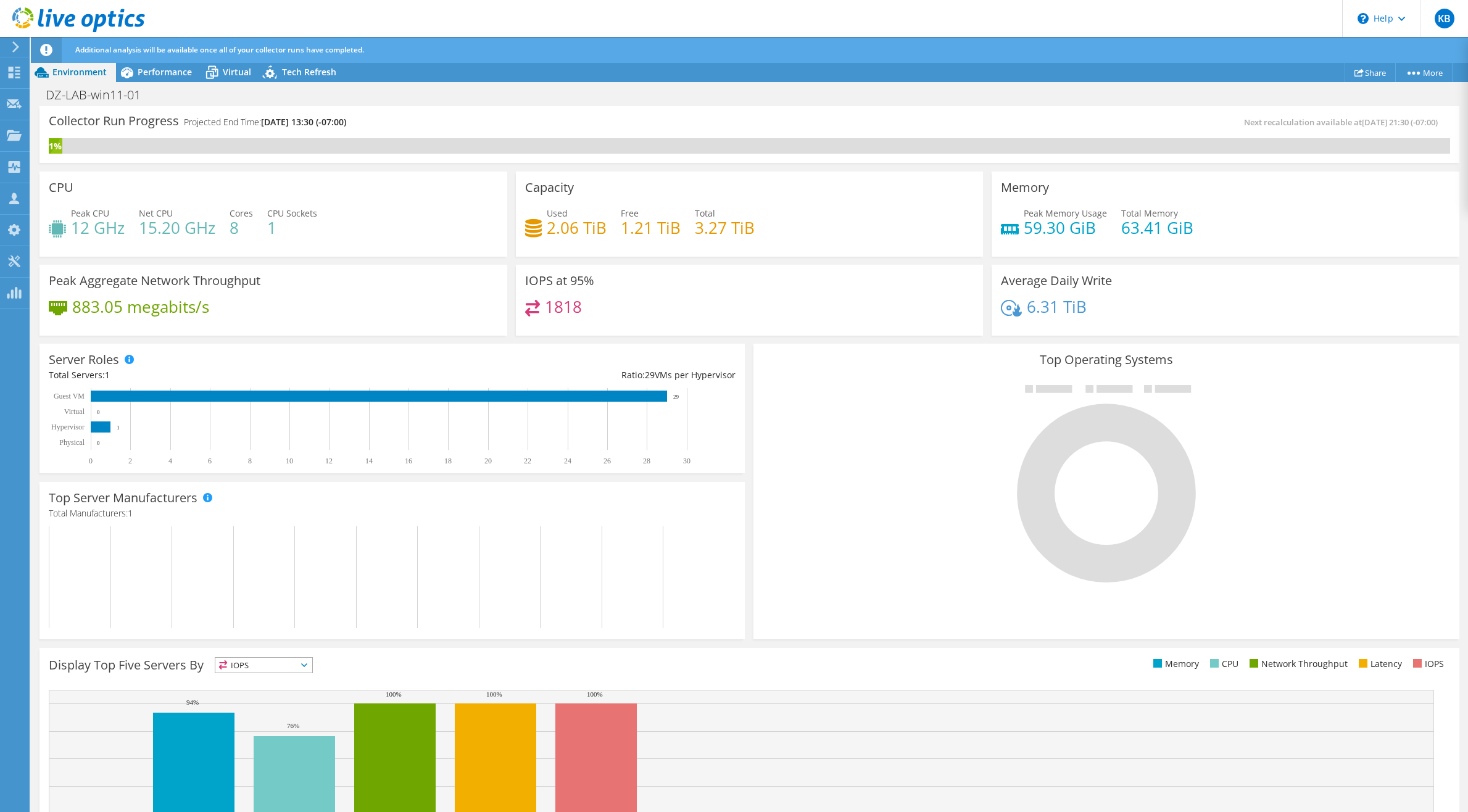
scroll to position [84, 0]
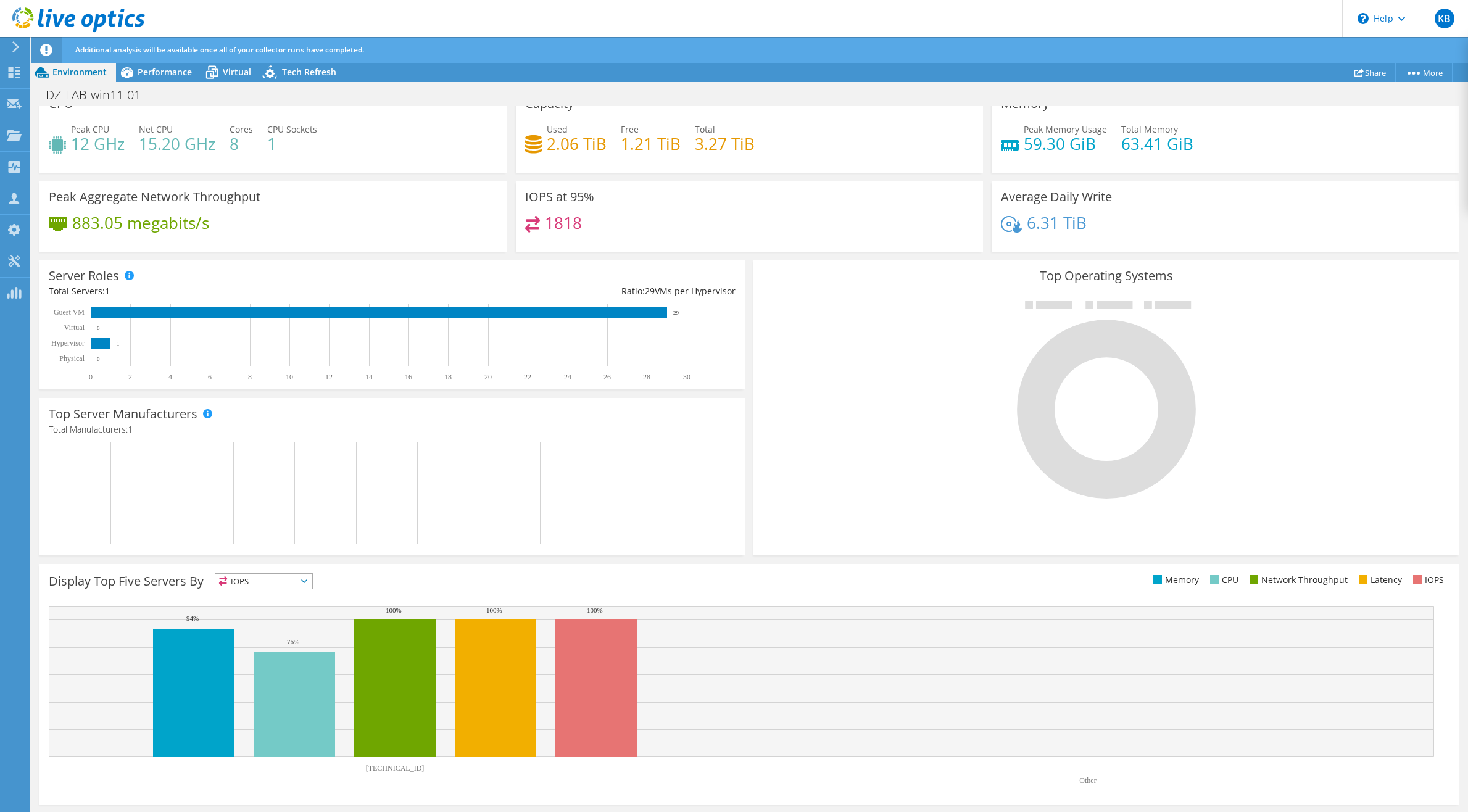
click at [283, 583] on span "IOPS" at bounding box center [264, 581] width 97 height 15
click at [261, 612] on li "Memory" at bounding box center [264, 614] width 97 height 17
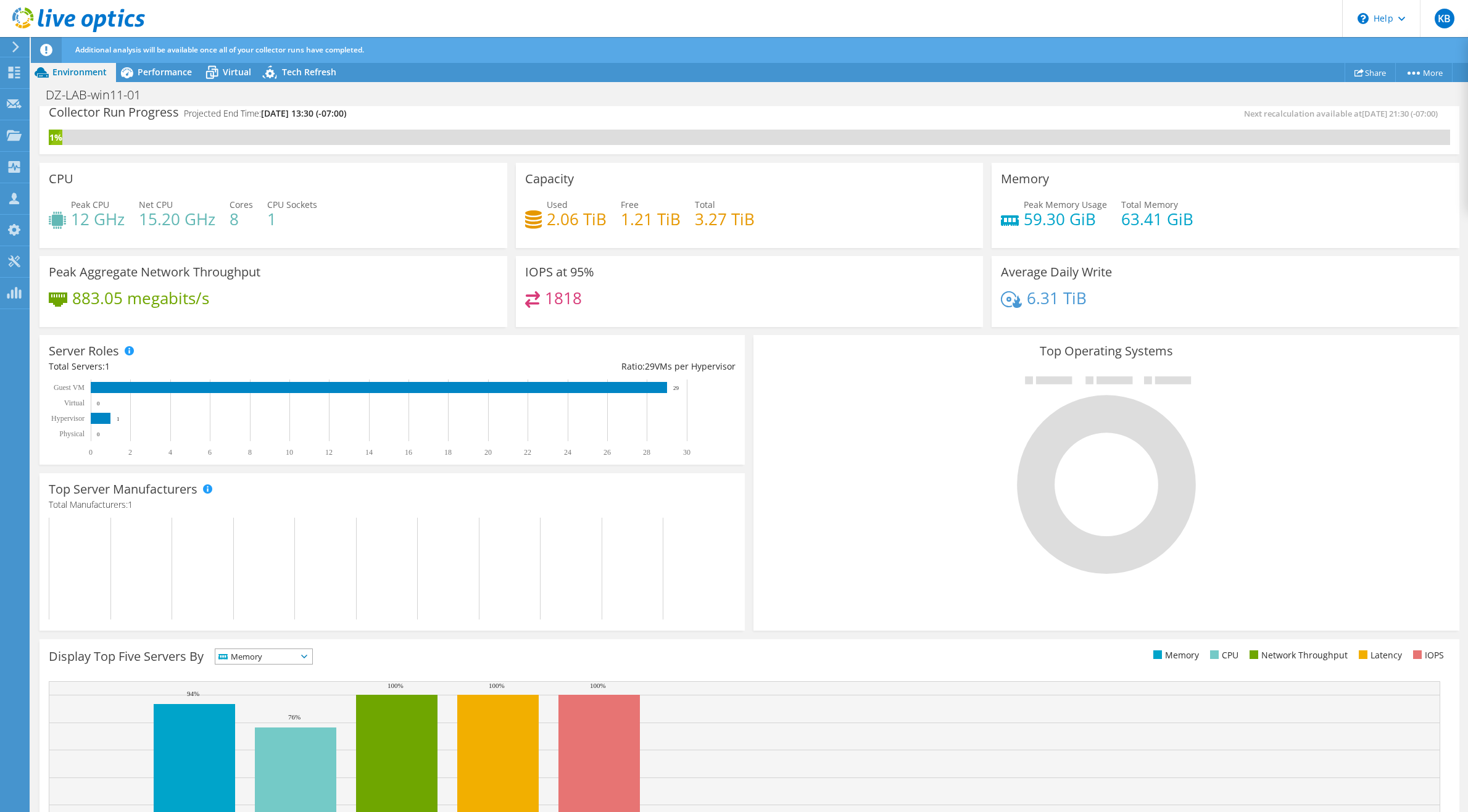
scroll to position [0, 0]
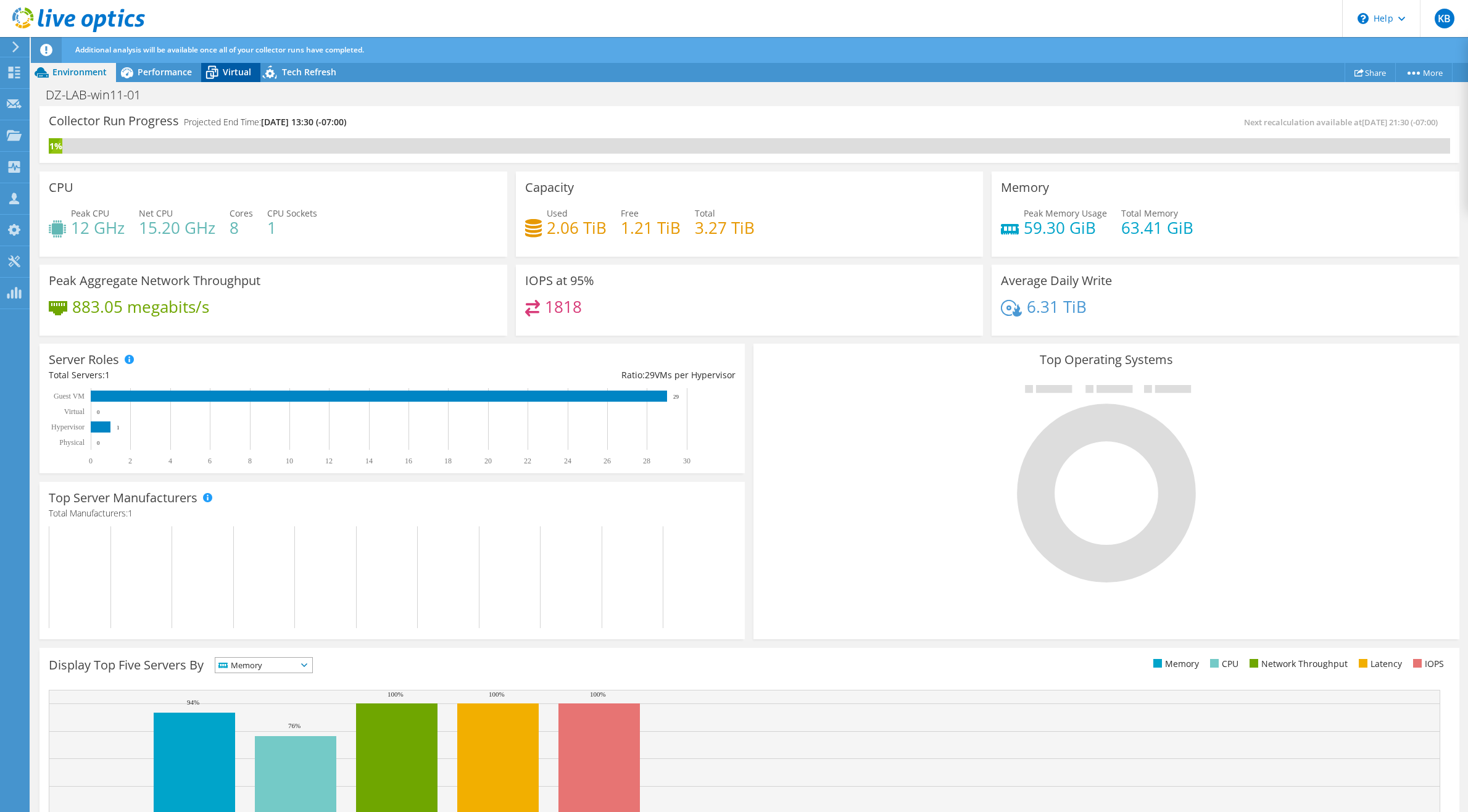
click at [225, 75] on span "Virtual" at bounding box center [237, 72] width 28 height 12
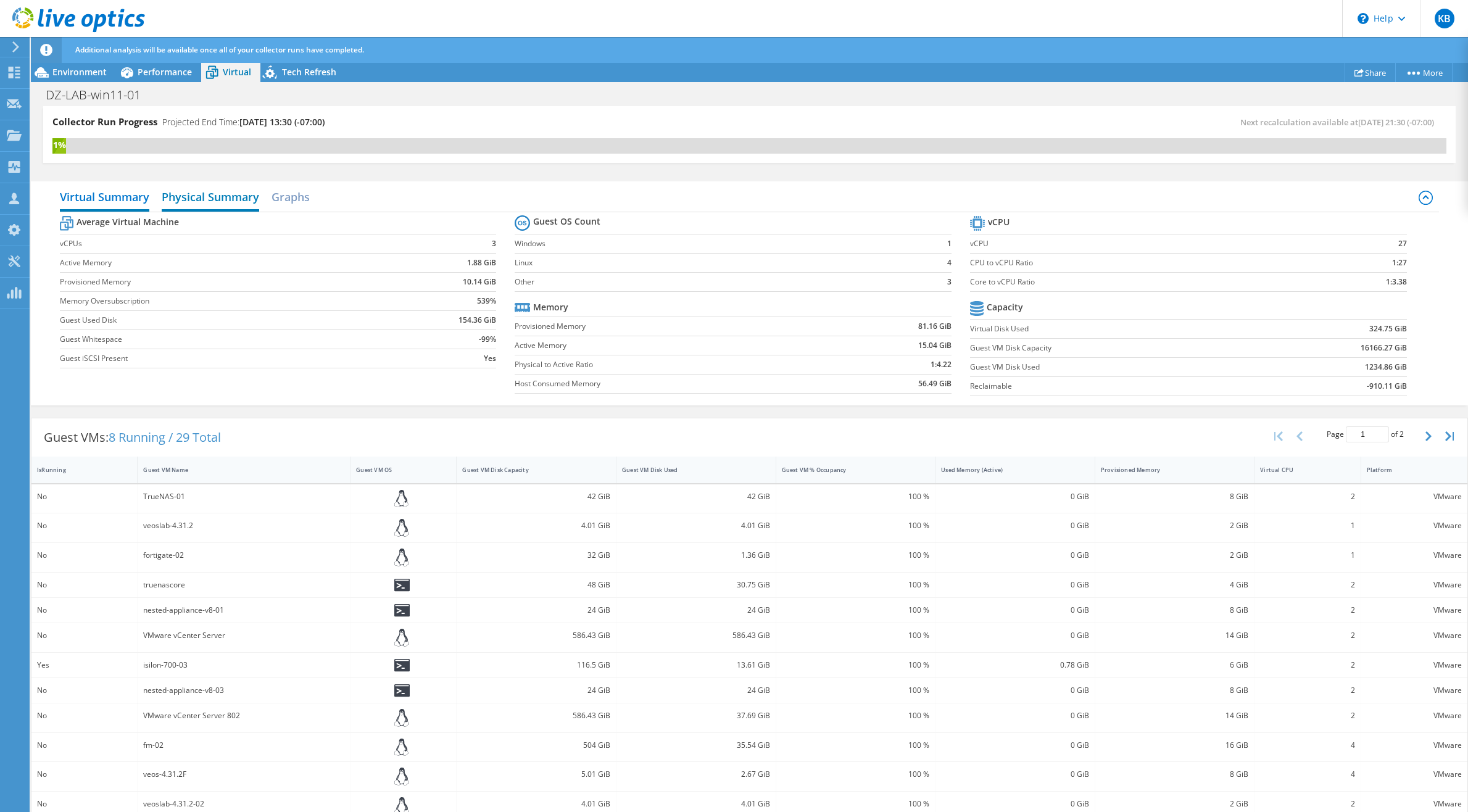
click at [219, 197] on h2 "Physical Summary" at bounding box center [210, 197] width 97 height 27
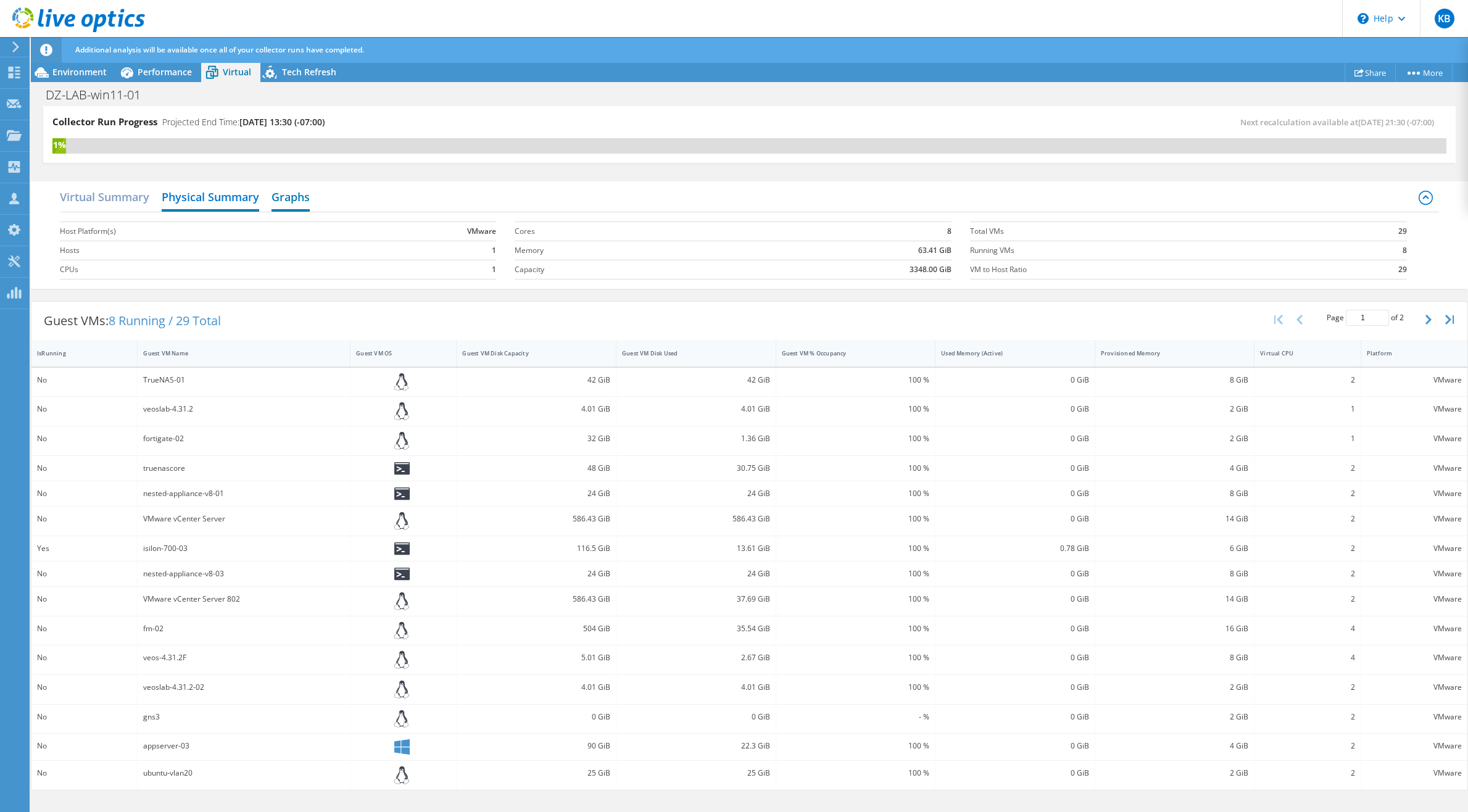
click at [284, 197] on h2 "Graphs" at bounding box center [290, 197] width 38 height 27
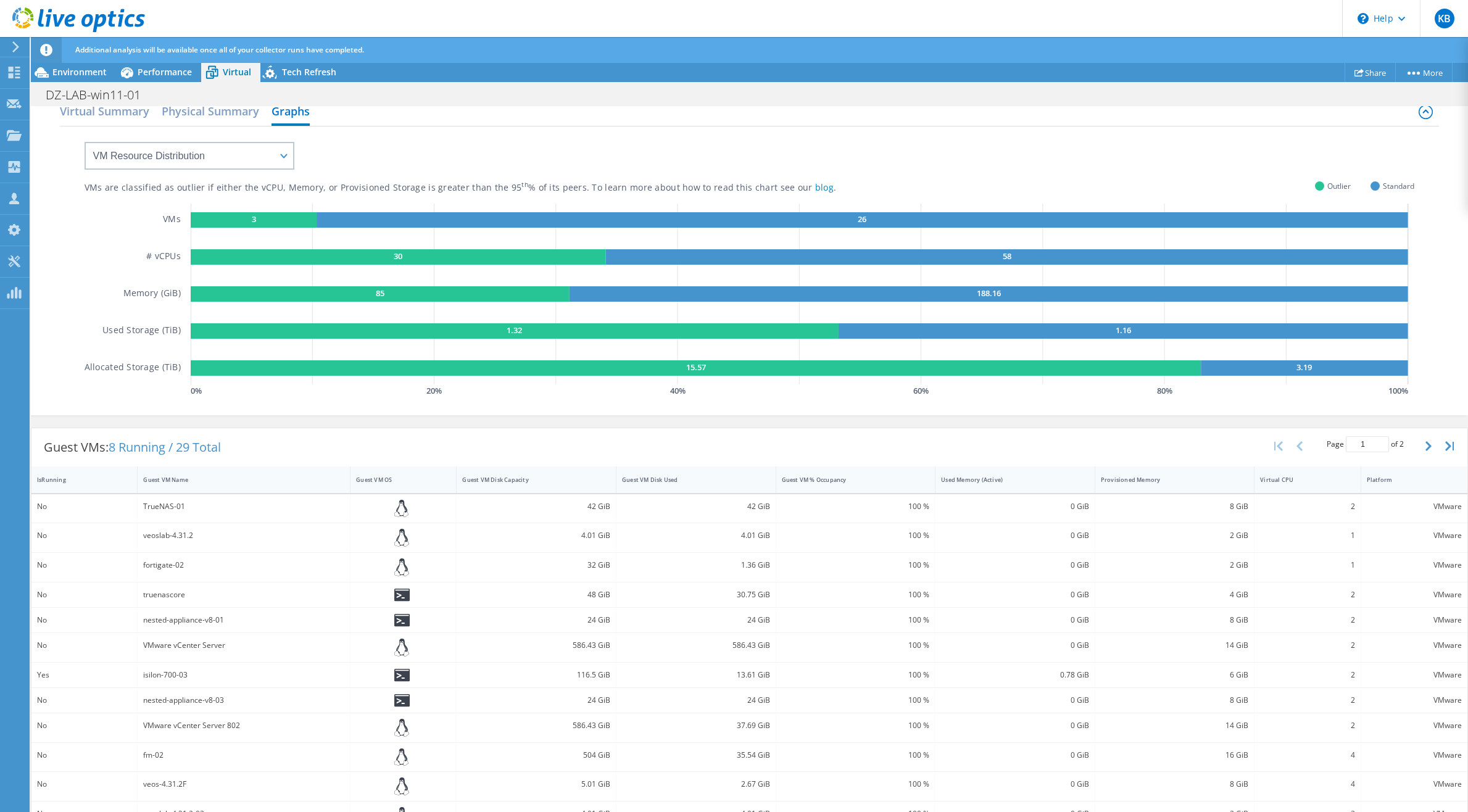
scroll to position [85, 0]
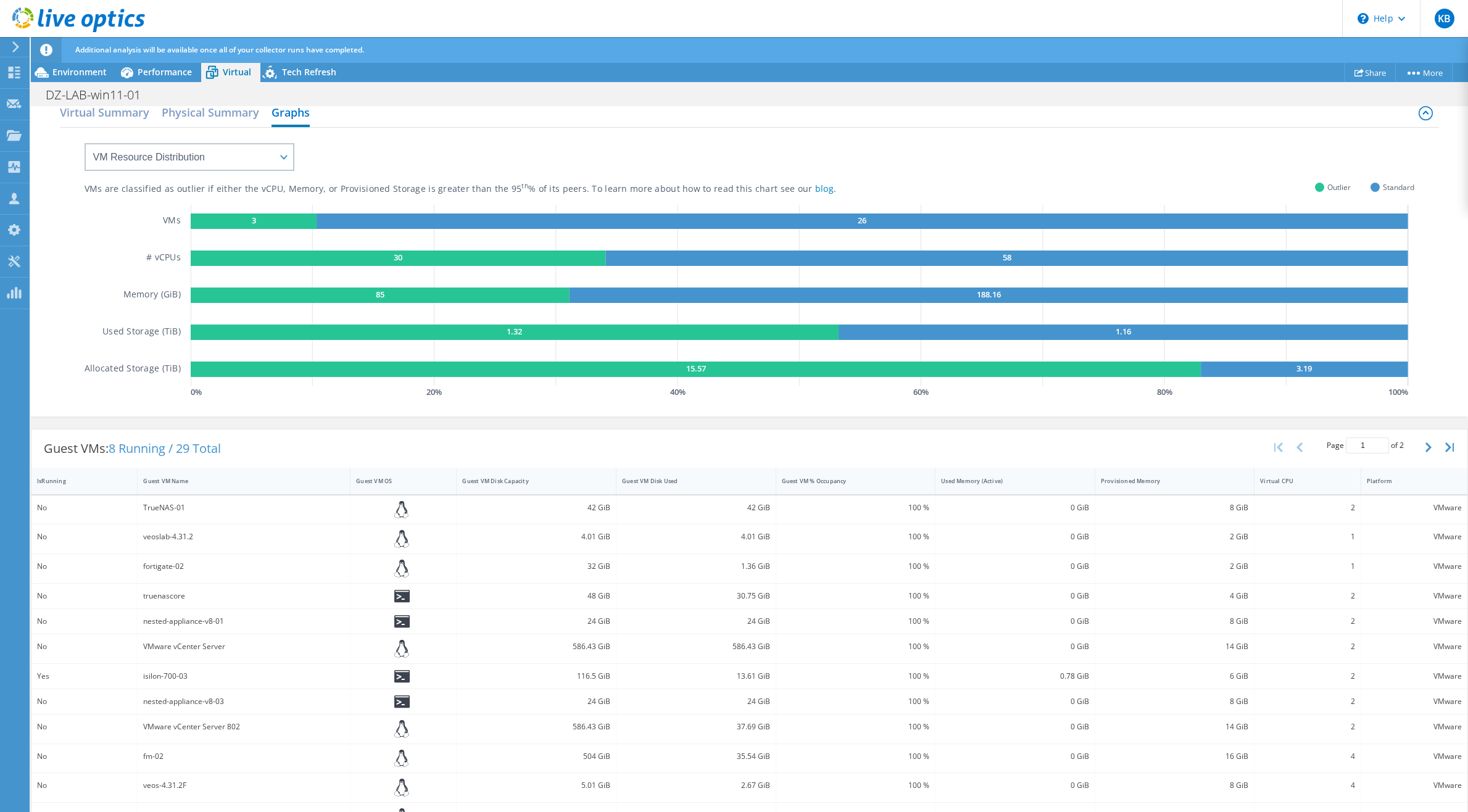
click at [132, 450] on span "8 Running / 29 Total" at bounding box center [164, 448] width 112 height 17
click at [279, 158] on select "VM Resource Distribution Provisioning Contrast Over Provisioning" at bounding box center [189, 157] width 210 height 27
select select "Provisioning Contrast"
click at [85, 143] on select "VM Resource Distribution Provisioning Contrast Over Provisioning" at bounding box center [189, 157] width 210 height 27
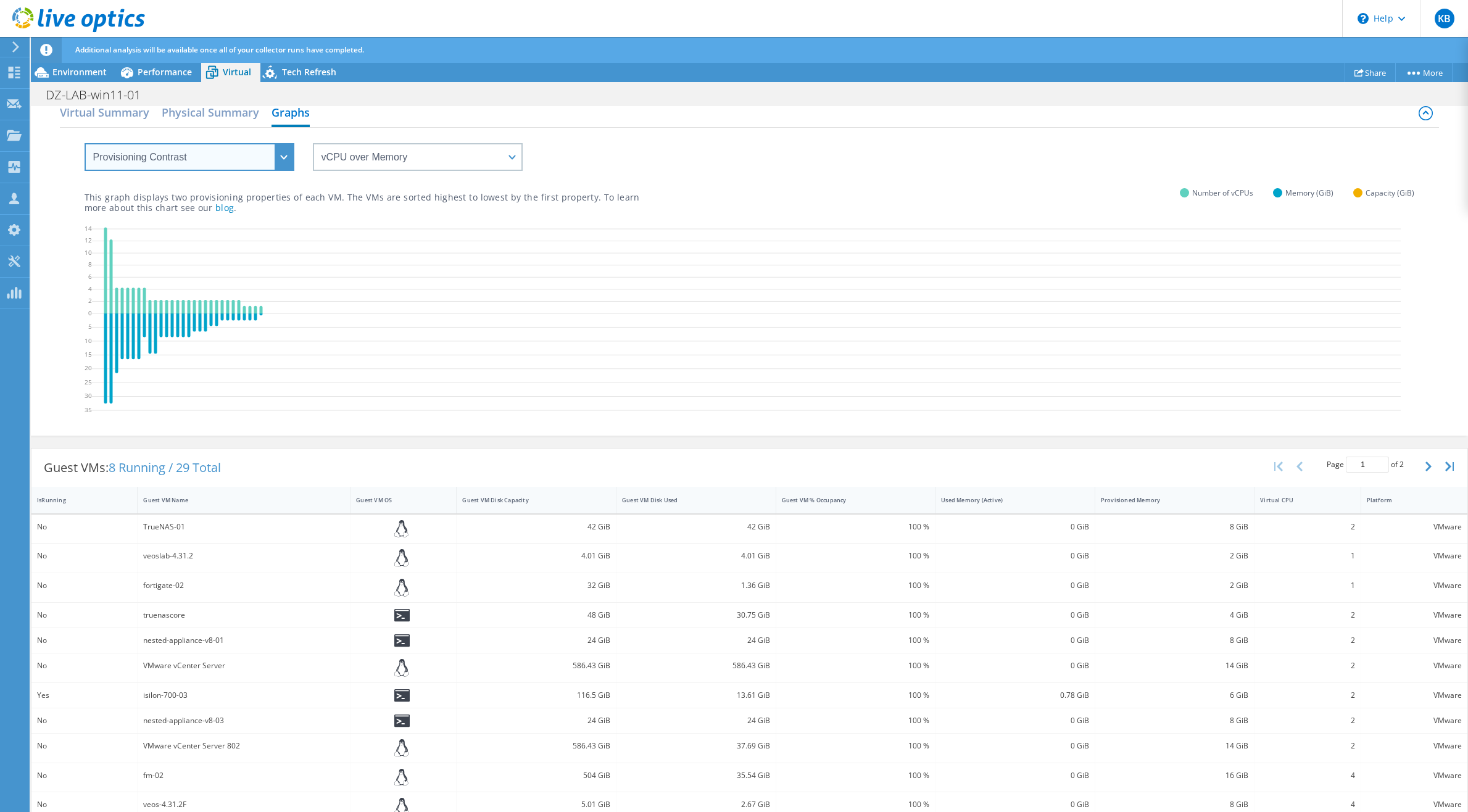
scroll to position [0, 0]
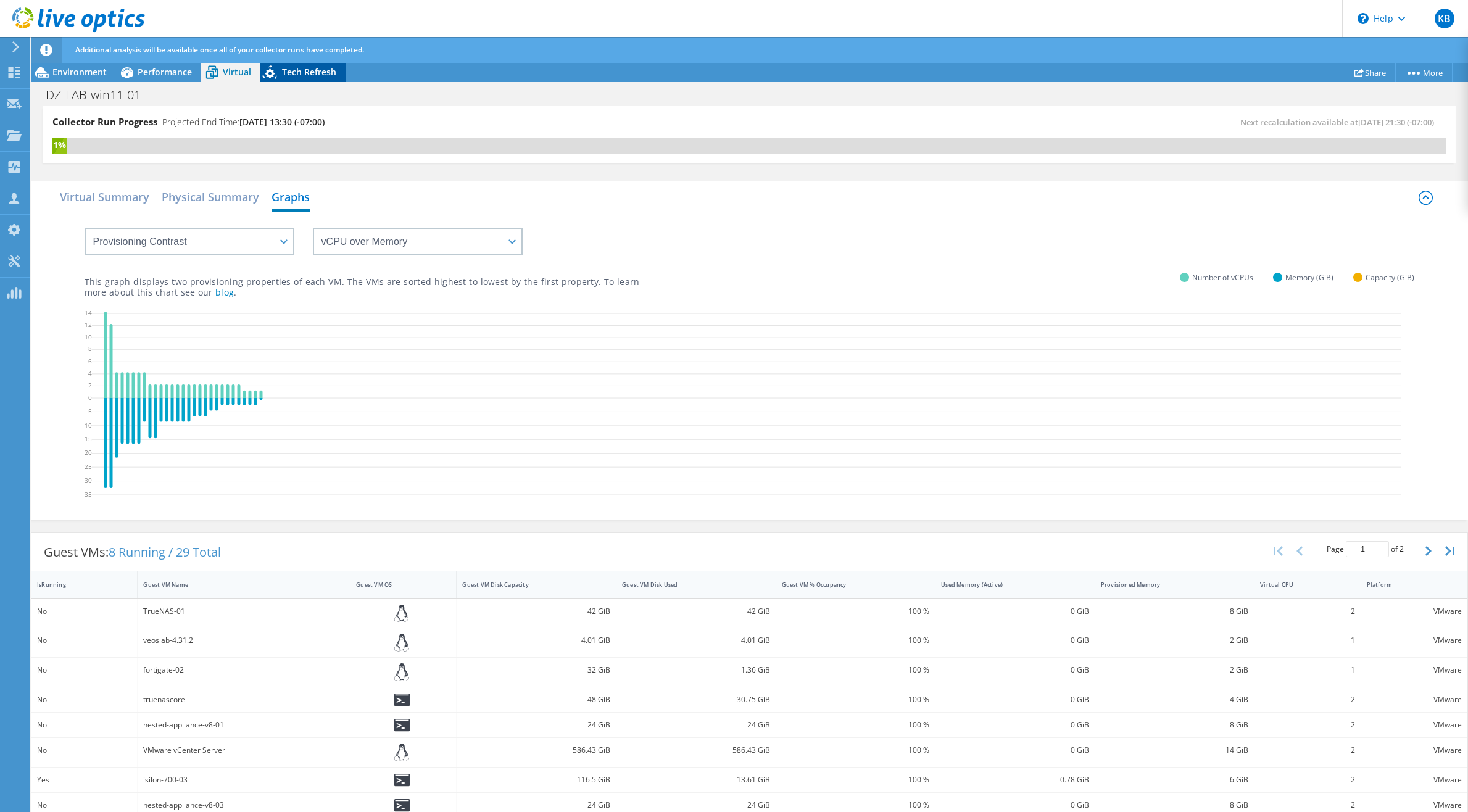
click at [297, 73] on span "Tech Refresh" at bounding box center [309, 72] width 54 height 12
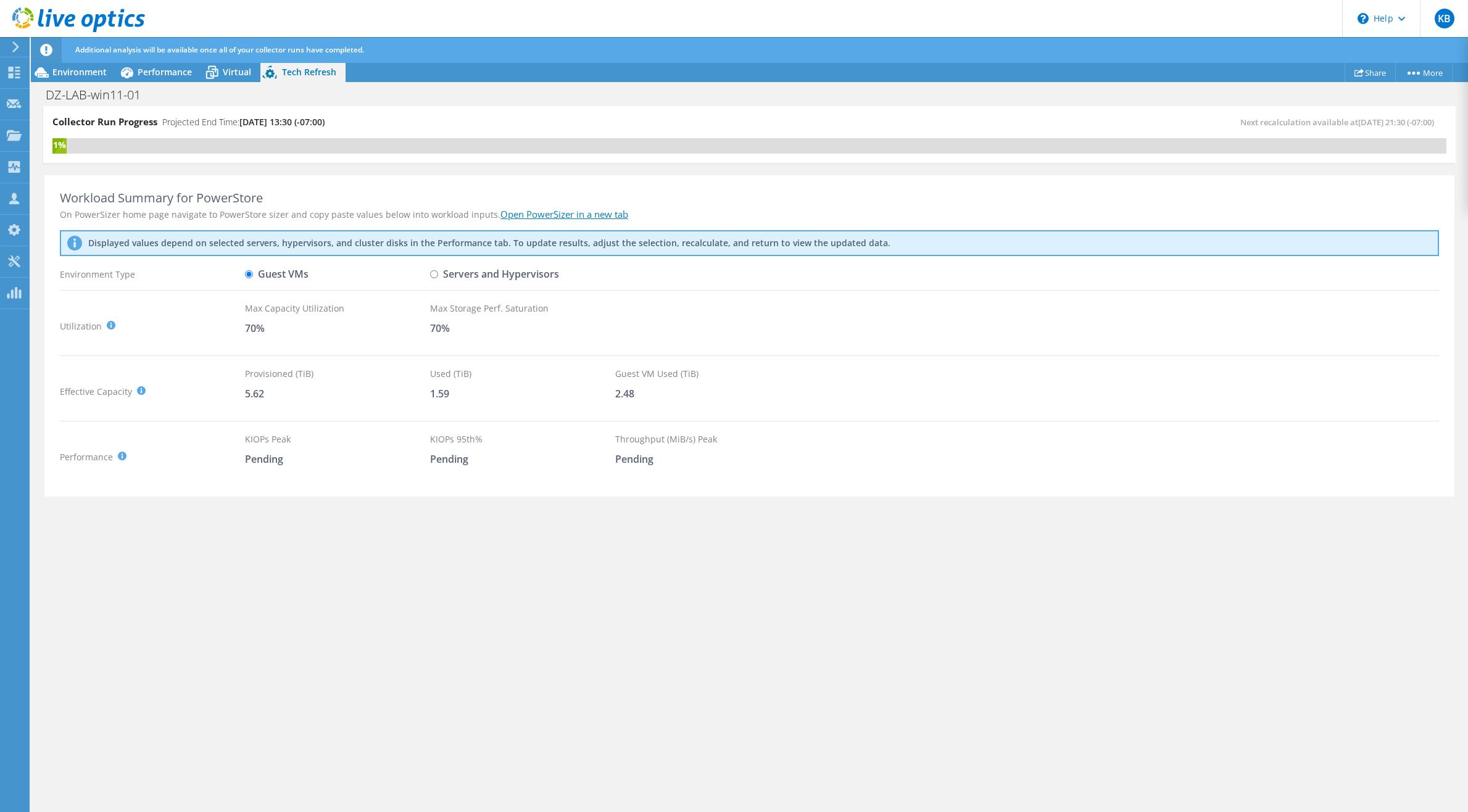
click at [436, 277] on input "Servers and Hypervisors" at bounding box center [434, 275] width 8 height 8
radio input "true"
click at [249, 275] on input "Guest VMs" at bounding box center [249, 275] width 8 height 8
radio input "true"
radio input "false"
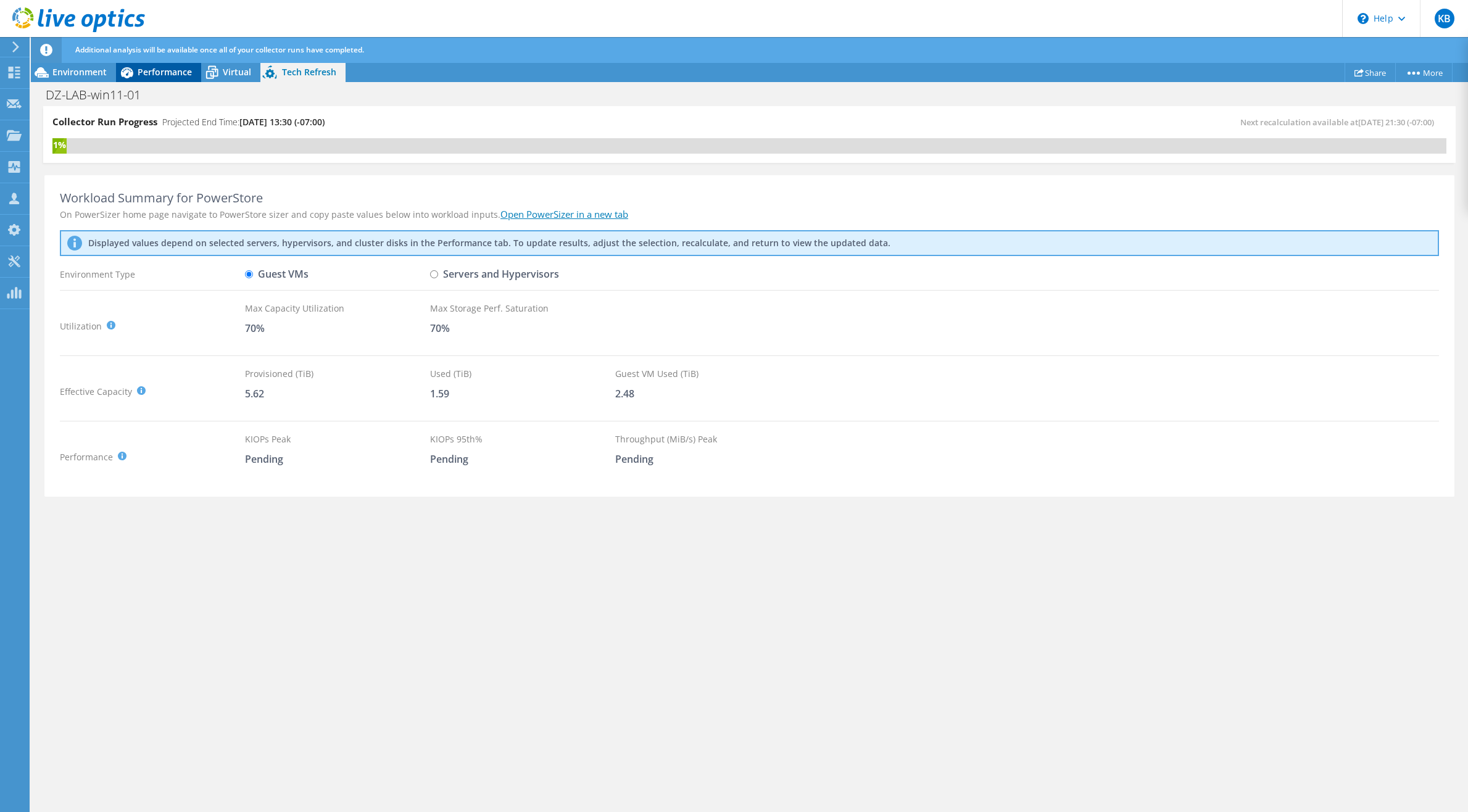
click at [152, 74] on span "Performance" at bounding box center [164, 72] width 54 height 12
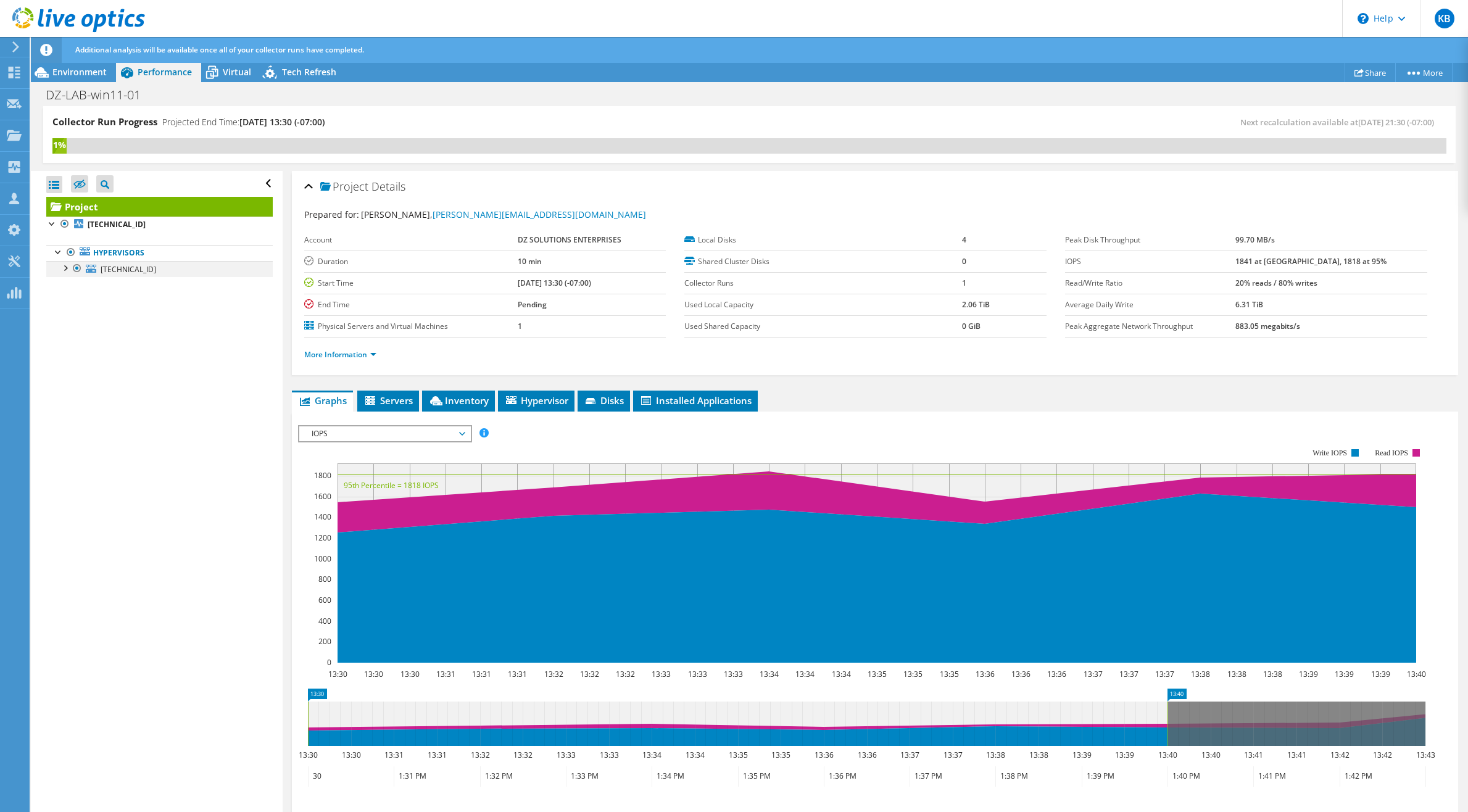
click at [64, 270] on div at bounding box center [65, 267] width 12 height 12
click at [145, 321] on link "synology-lun-01" at bounding box center [159, 317] width 227 height 16
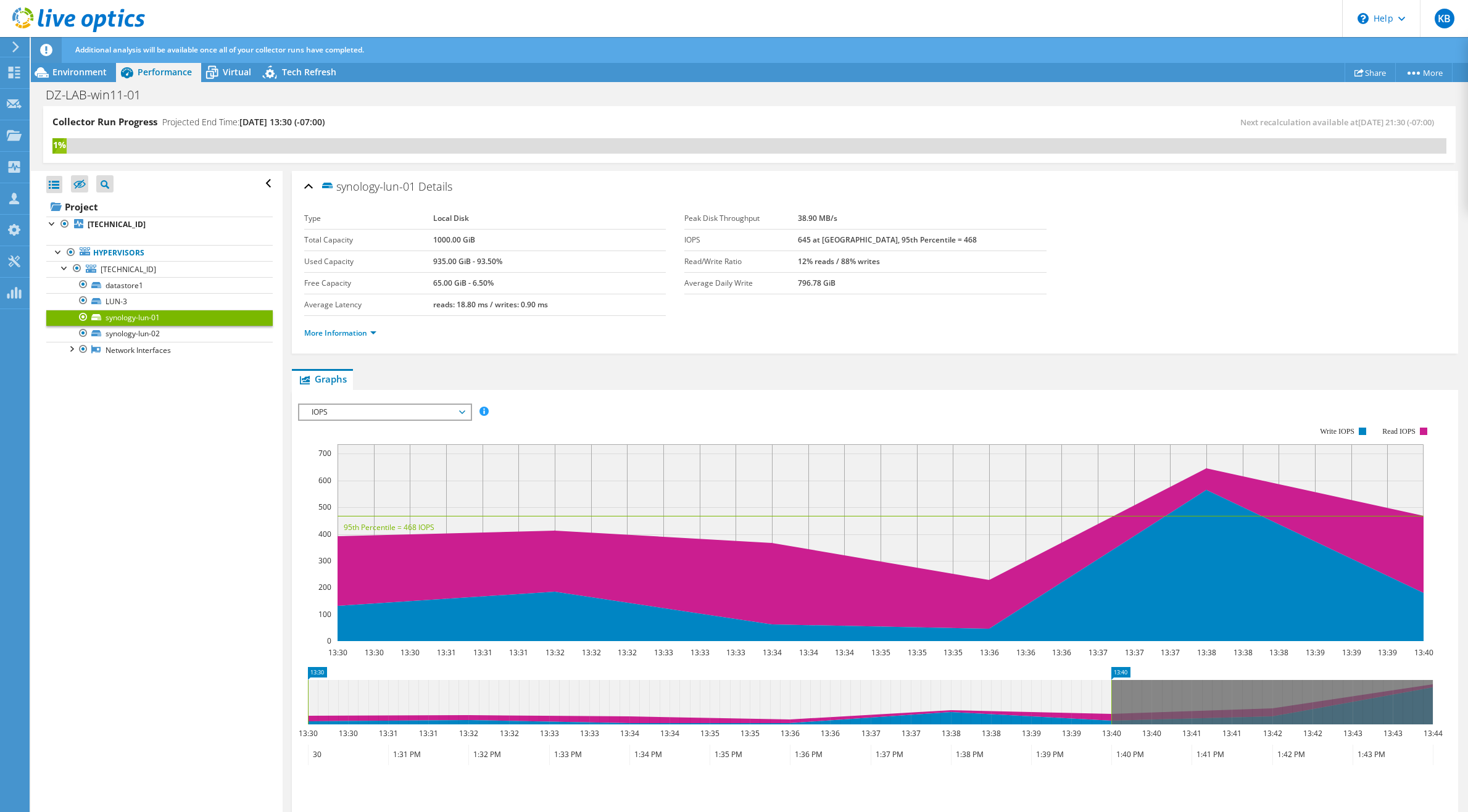
click at [457, 412] on span "IOPS" at bounding box center [384, 412] width 159 height 15
click at [426, 465] on li "Latency" at bounding box center [385, 471] width 171 height 15
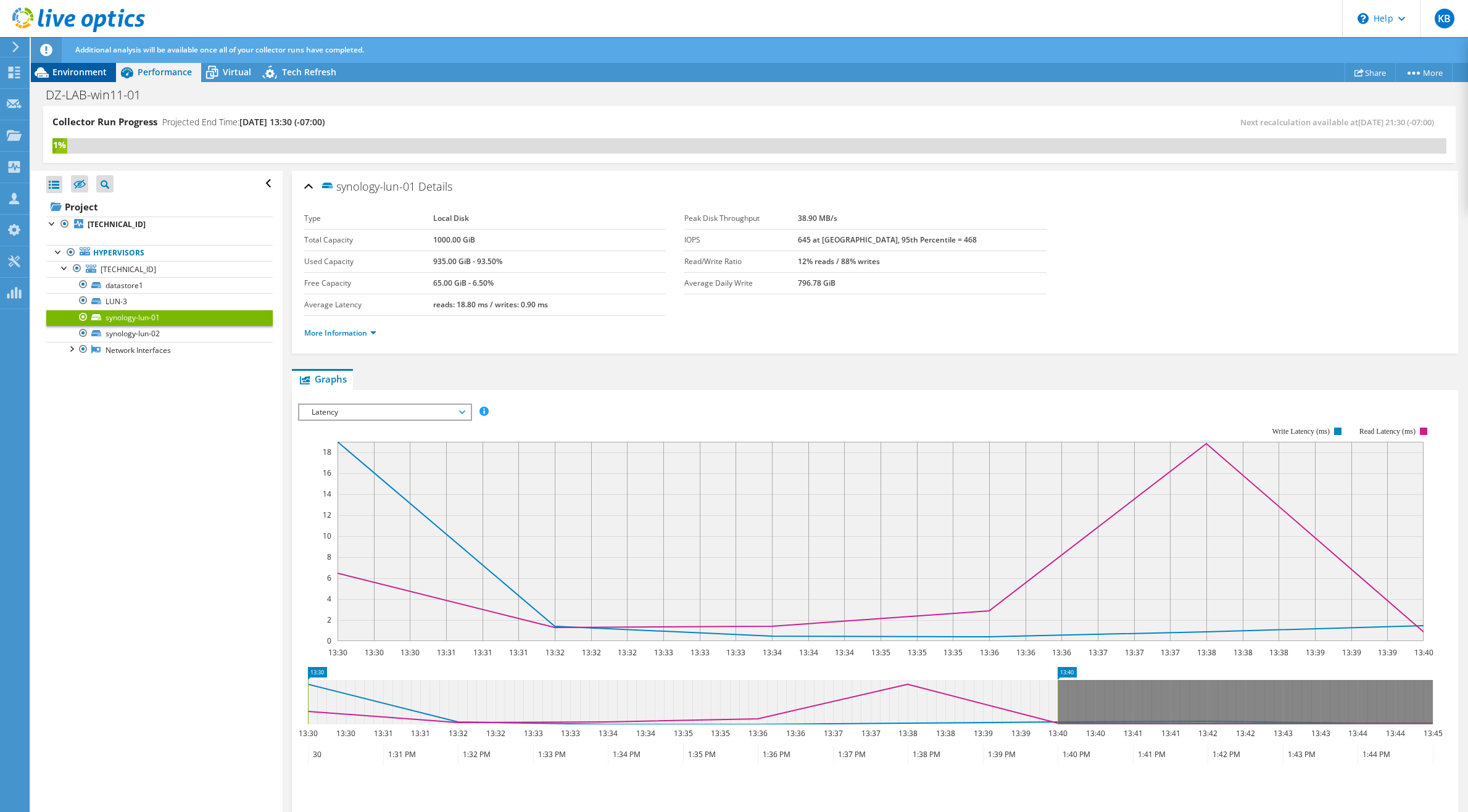
click at [65, 76] on span "Environment" at bounding box center [79, 72] width 54 height 12
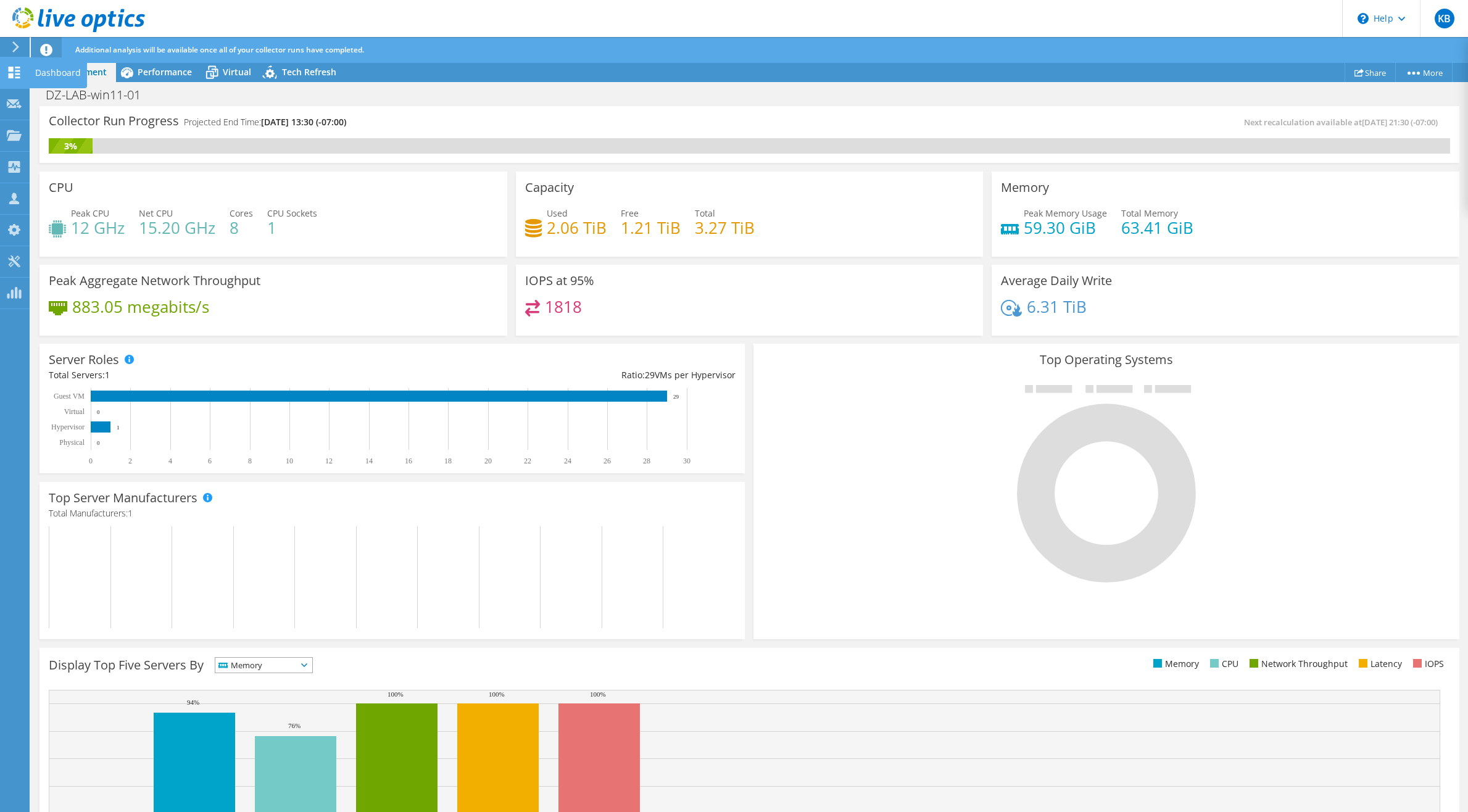
click at [14, 69] on icon at bounding box center [14, 72] width 15 height 12
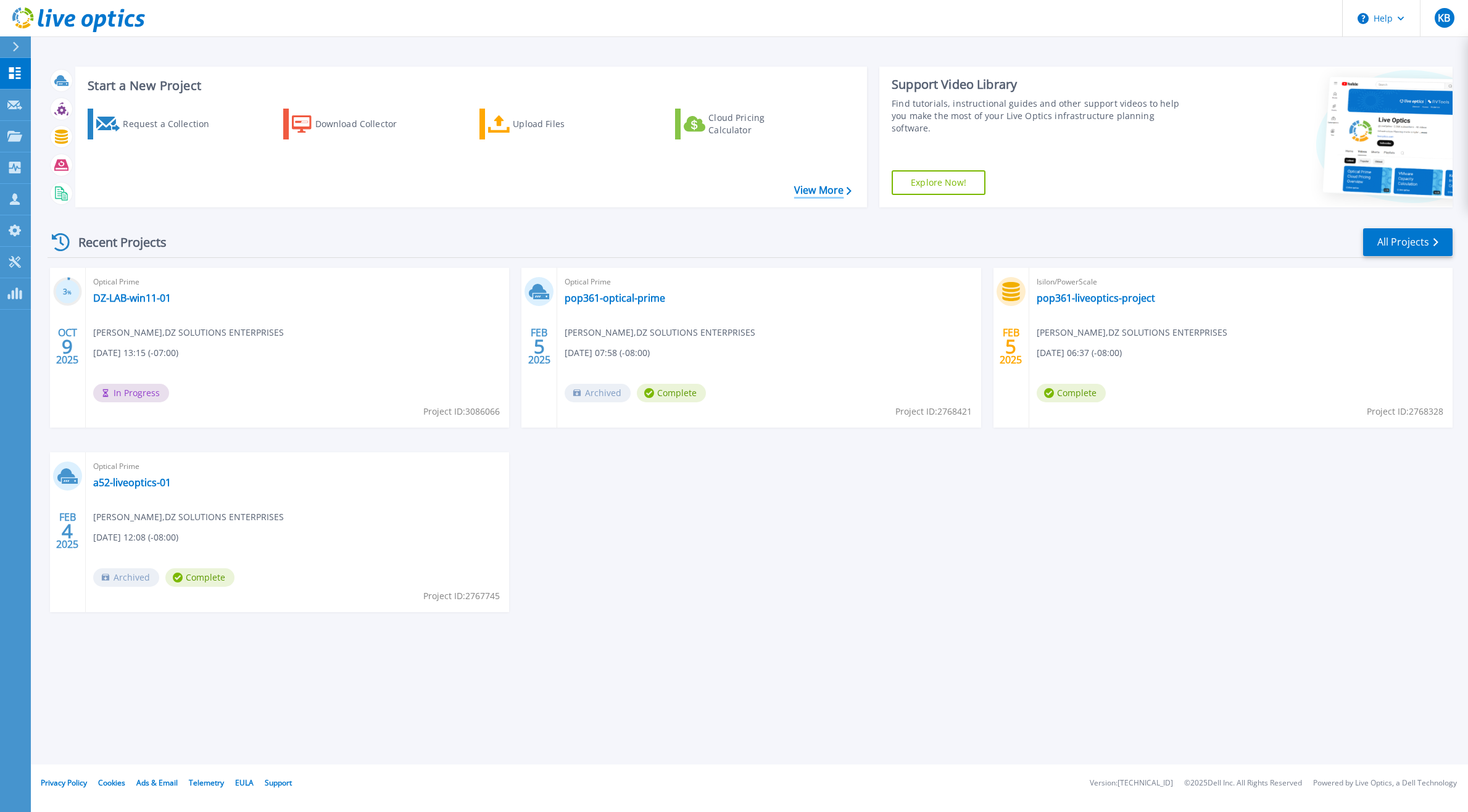
click at [807, 188] on link "View More" at bounding box center [822, 190] width 57 height 12
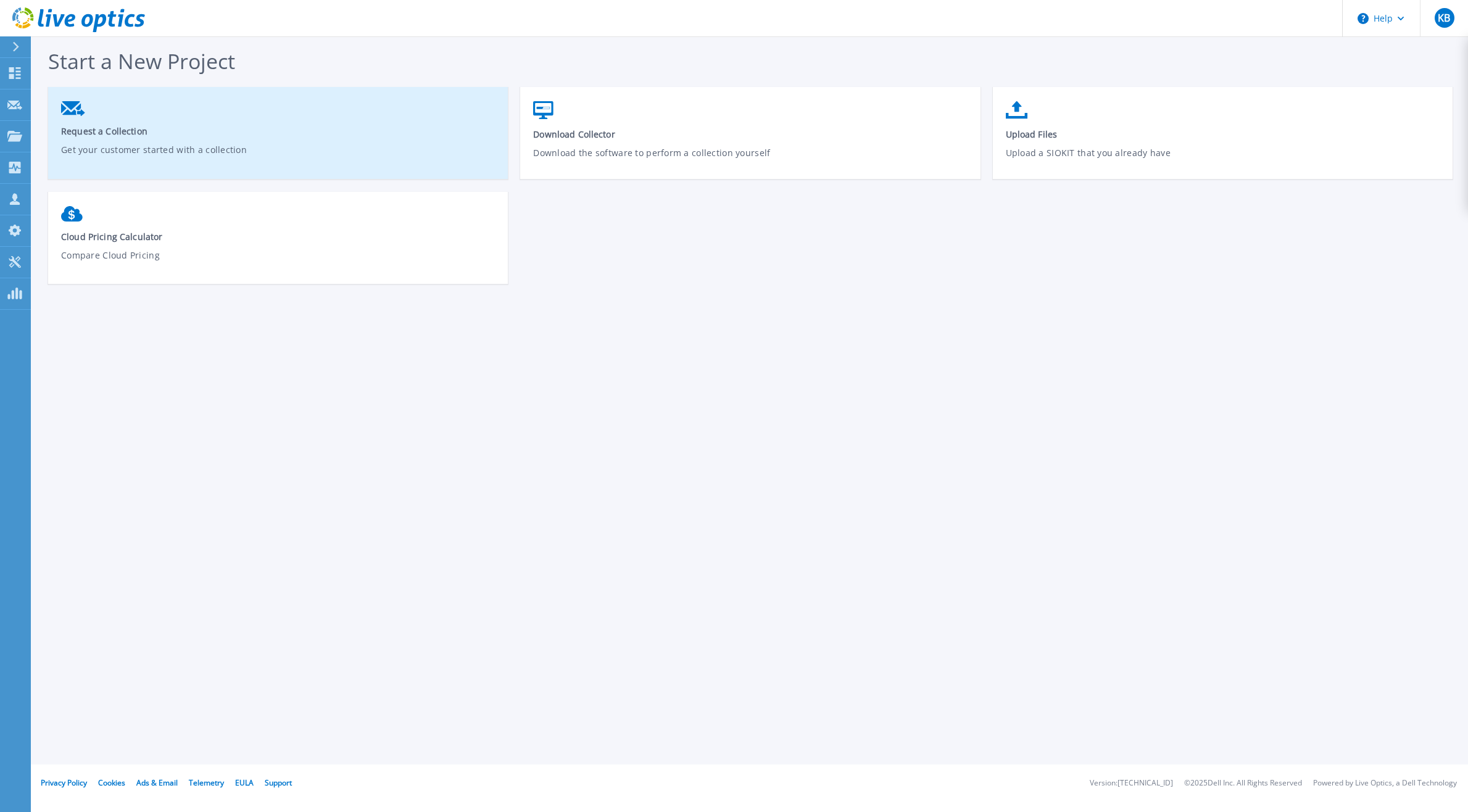
click at [348, 146] on p "Get your customer started with a collection" at bounding box center [278, 158] width 434 height 28
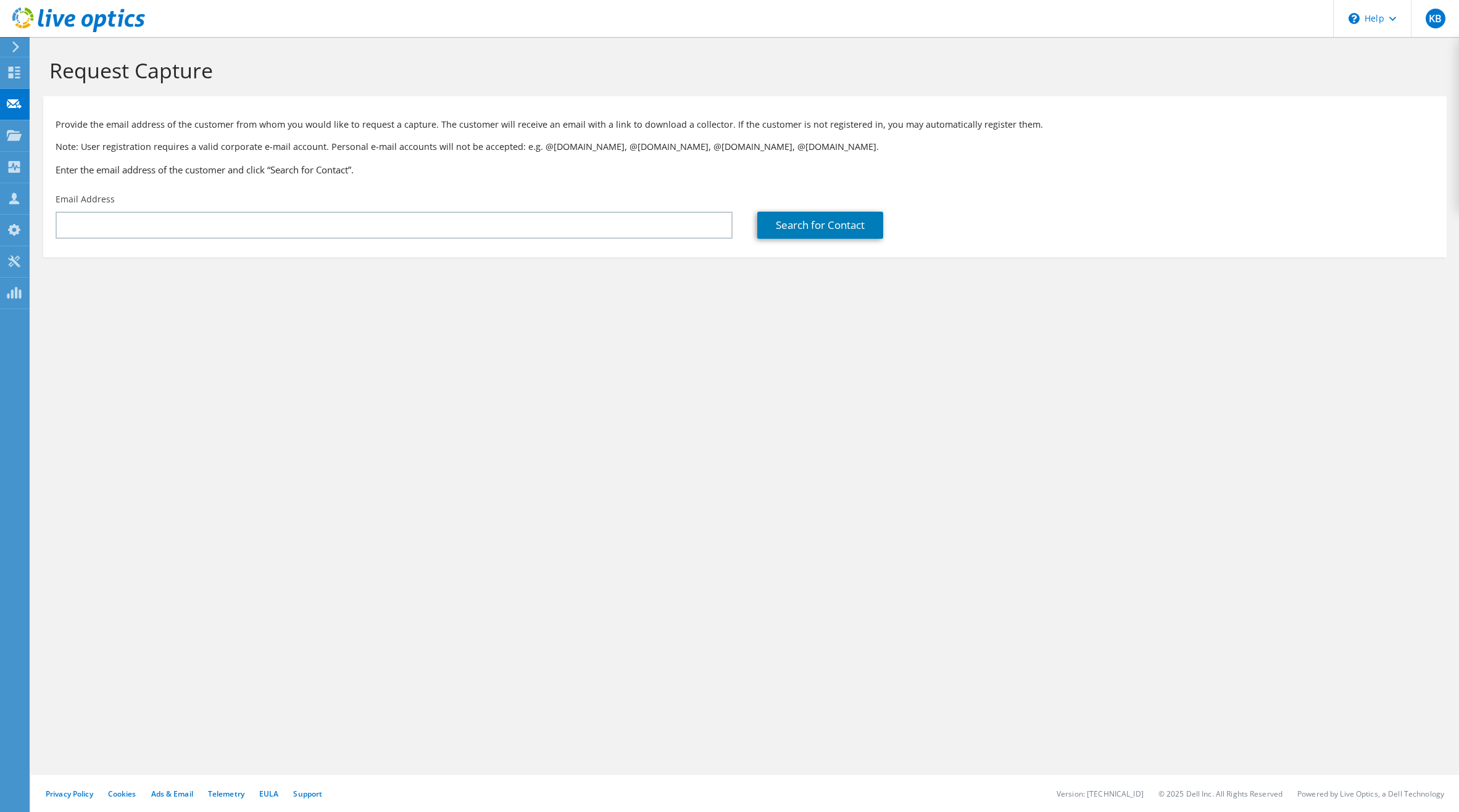
click at [269, 125] on p "Provide the email address of the customer from whom you would like to request a…" at bounding box center [744, 124] width 1378 height 13
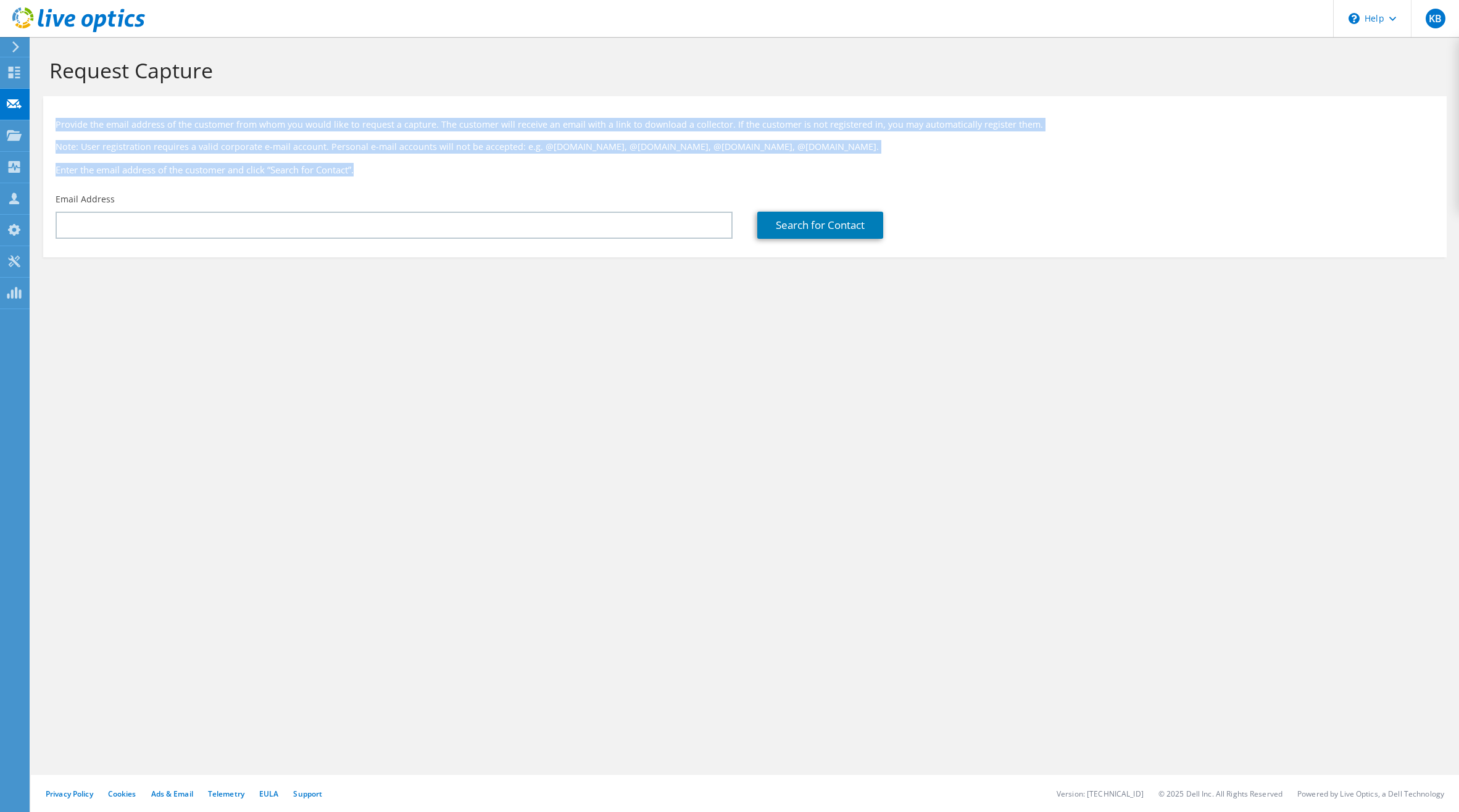
drag, startPoint x: 269, startPoint y: 125, endPoint x: 386, endPoint y: 168, distance: 124.7
click at [374, 175] on div "Provide the email address of the customer from whom you would like to request a…" at bounding box center [744, 144] width 1403 height 85
click at [386, 168] on h3 "Enter the email address of the customer and click “Search for Contact”." at bounding box center [744, 169] width 1378 height 13
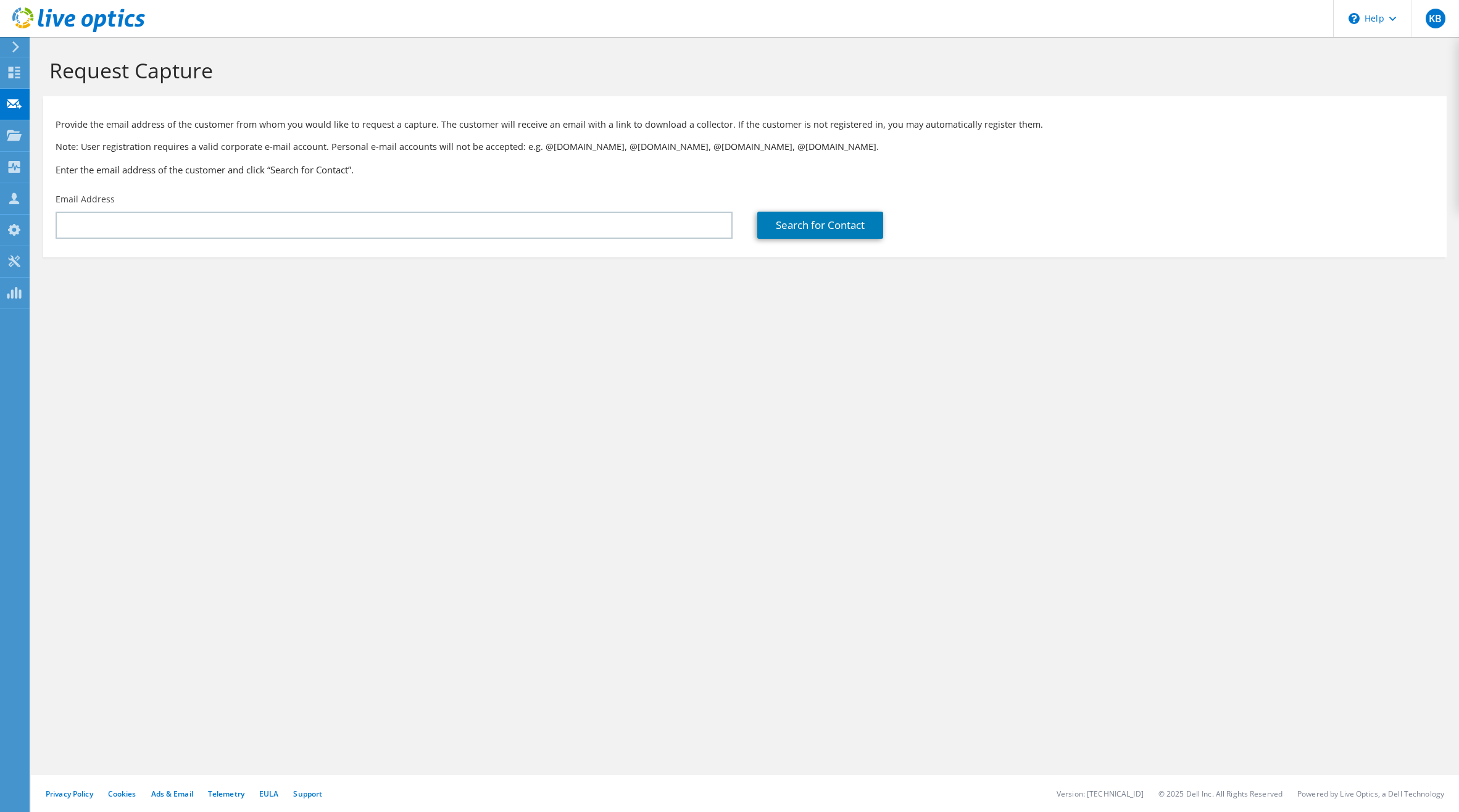
click at [389, 165] on h3 "Enter the email address of the customer and click “Search for Contact”." at bounding box center [744, 169] width 1378 height 13
click at [419, 165] on h3 "Enter the email address of the customer and click “Search for Contact”." at bounding box center [744, 169] width 1378 height 13
